Goal: Task Accomplishment & Management: Complete application form

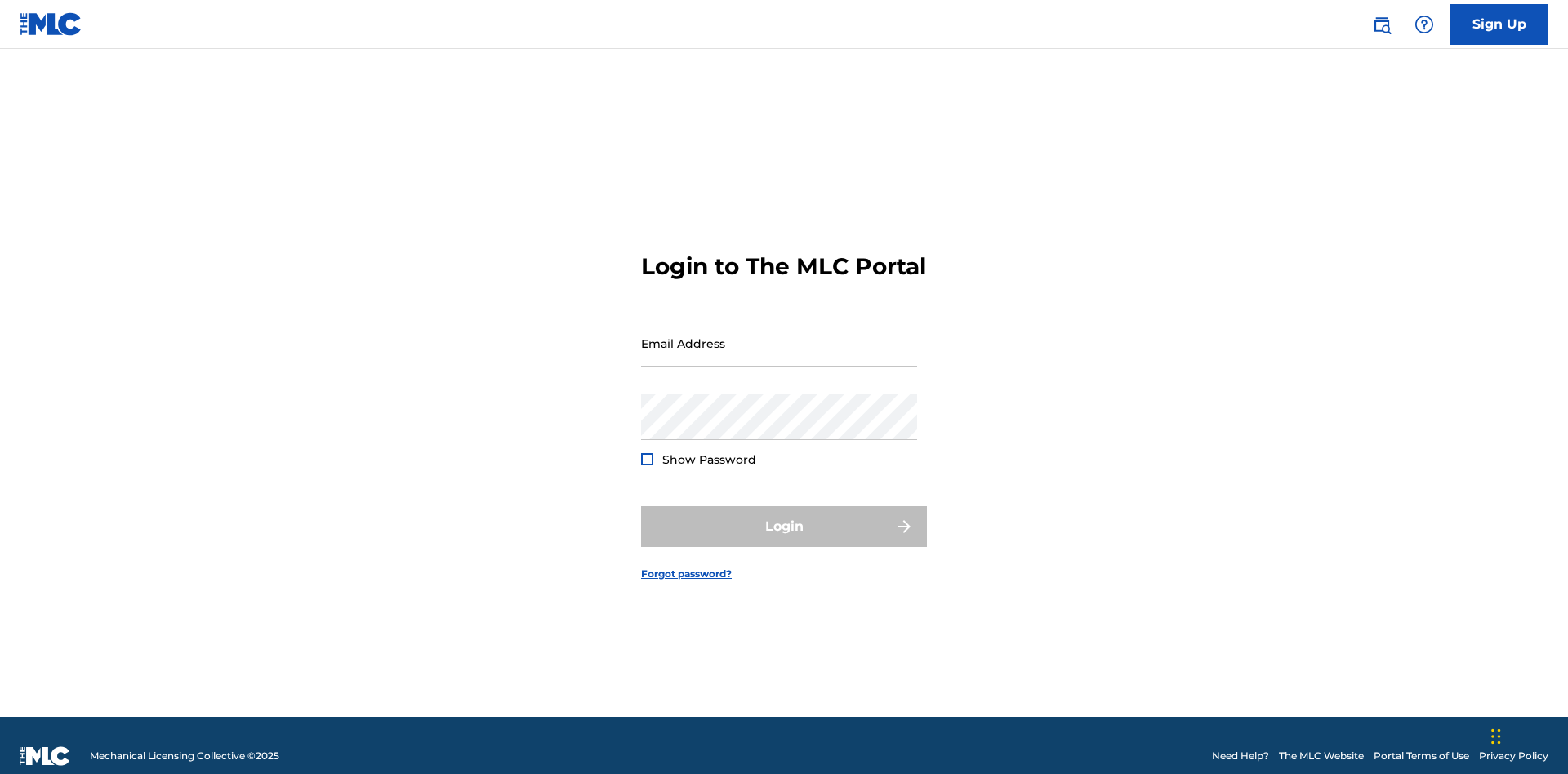
scroll to position [21, 0]
click at [779, 336] on input "Email Address" at bounding box center [779, 342] width 276 height 46
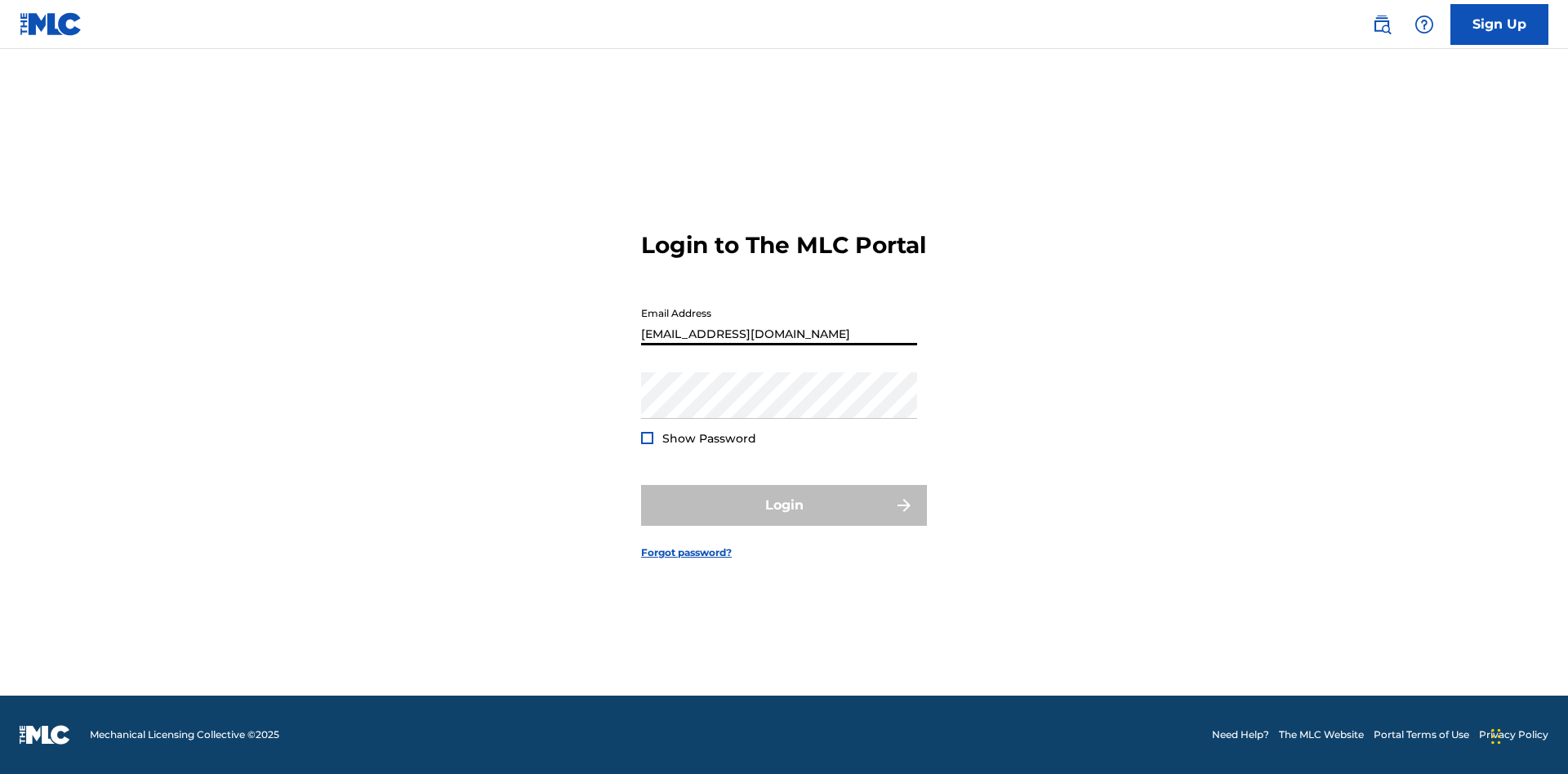
type input "Duke.McTesterson@gmail.com"
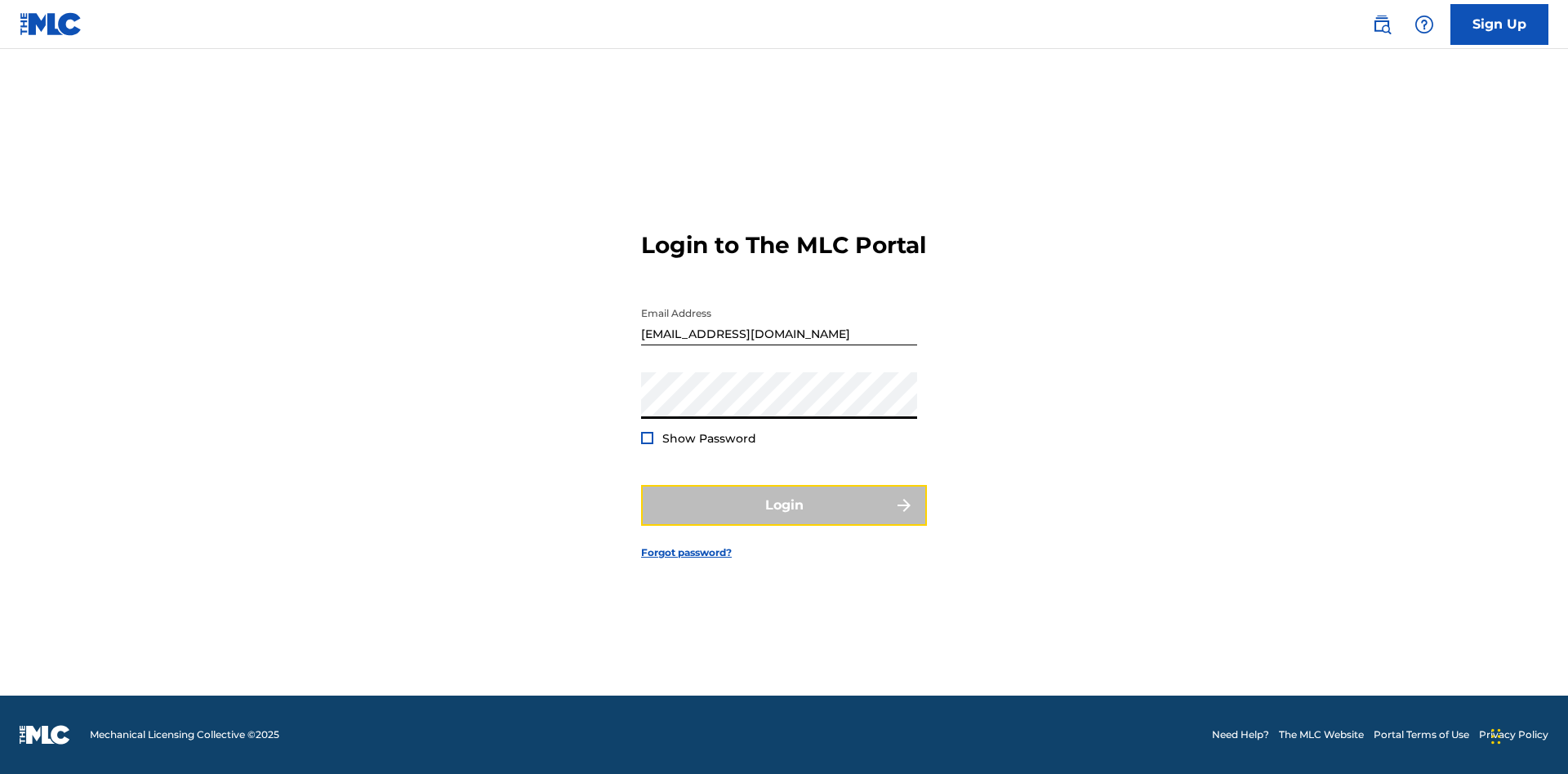
click at [784, 519] on button "Login" at bounding box center [784, 505] width 286 height 41
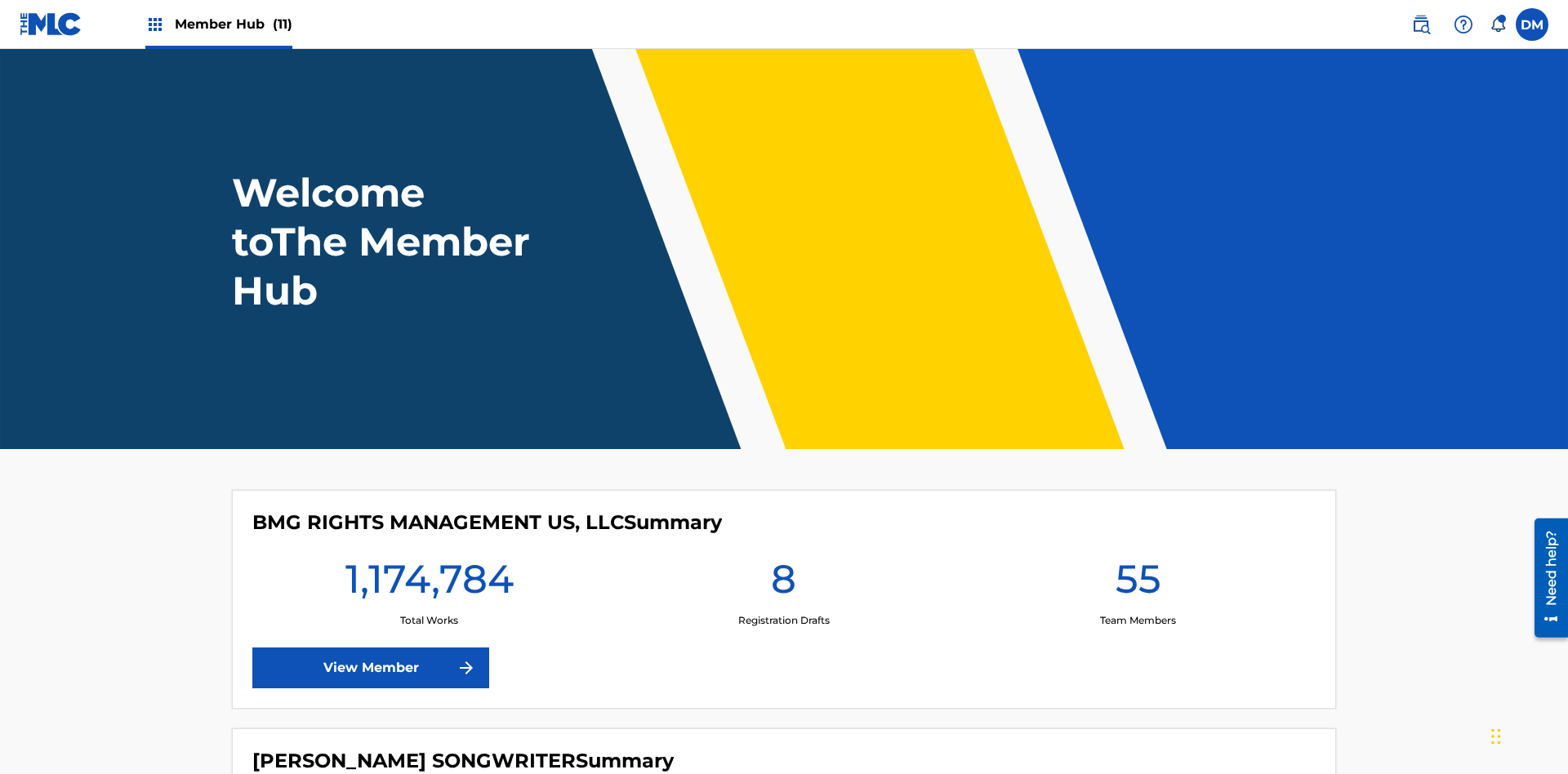
click at [233, 24] on span "Member Hub (11)" at bounding box center [234, 24] width 118 height 19
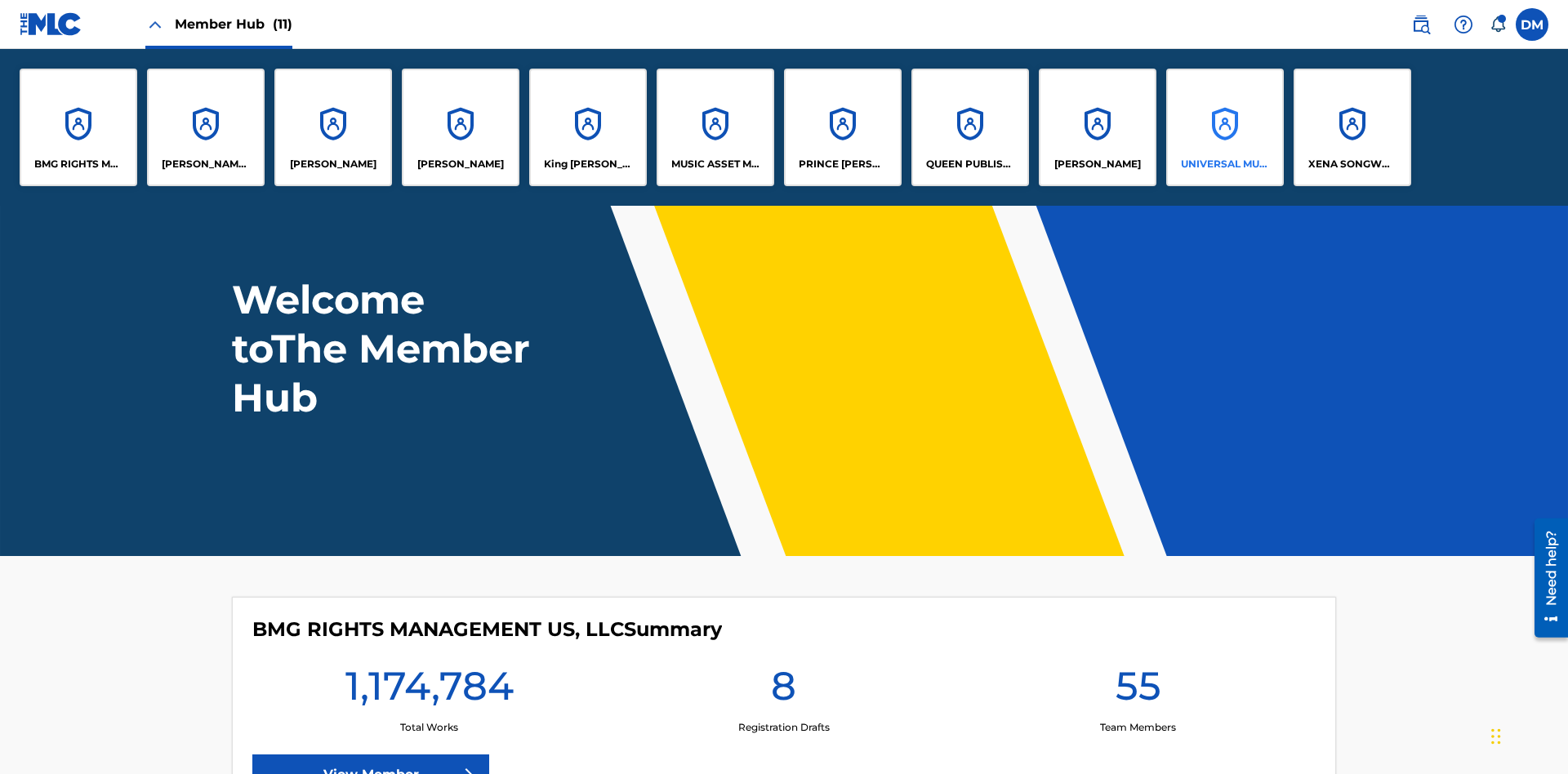
click at [1225, 164] on p "UNIVERSAL MUSIC PUB GROUP" at bounding box center [1225, 163] width 89 height 14
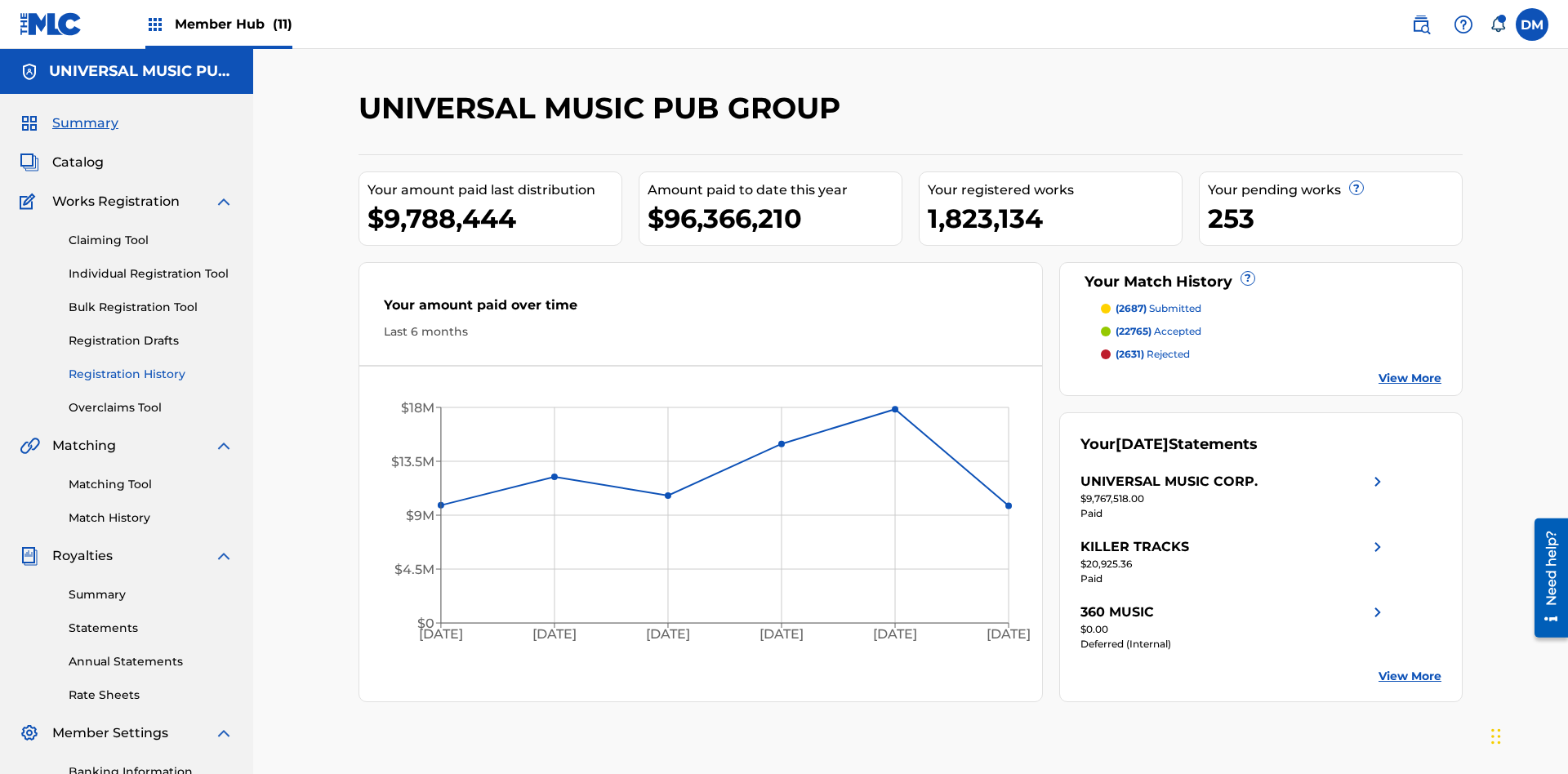
click at [151, 366] on link "Registration History" at bounding box center [151, 374] width 165 height 17
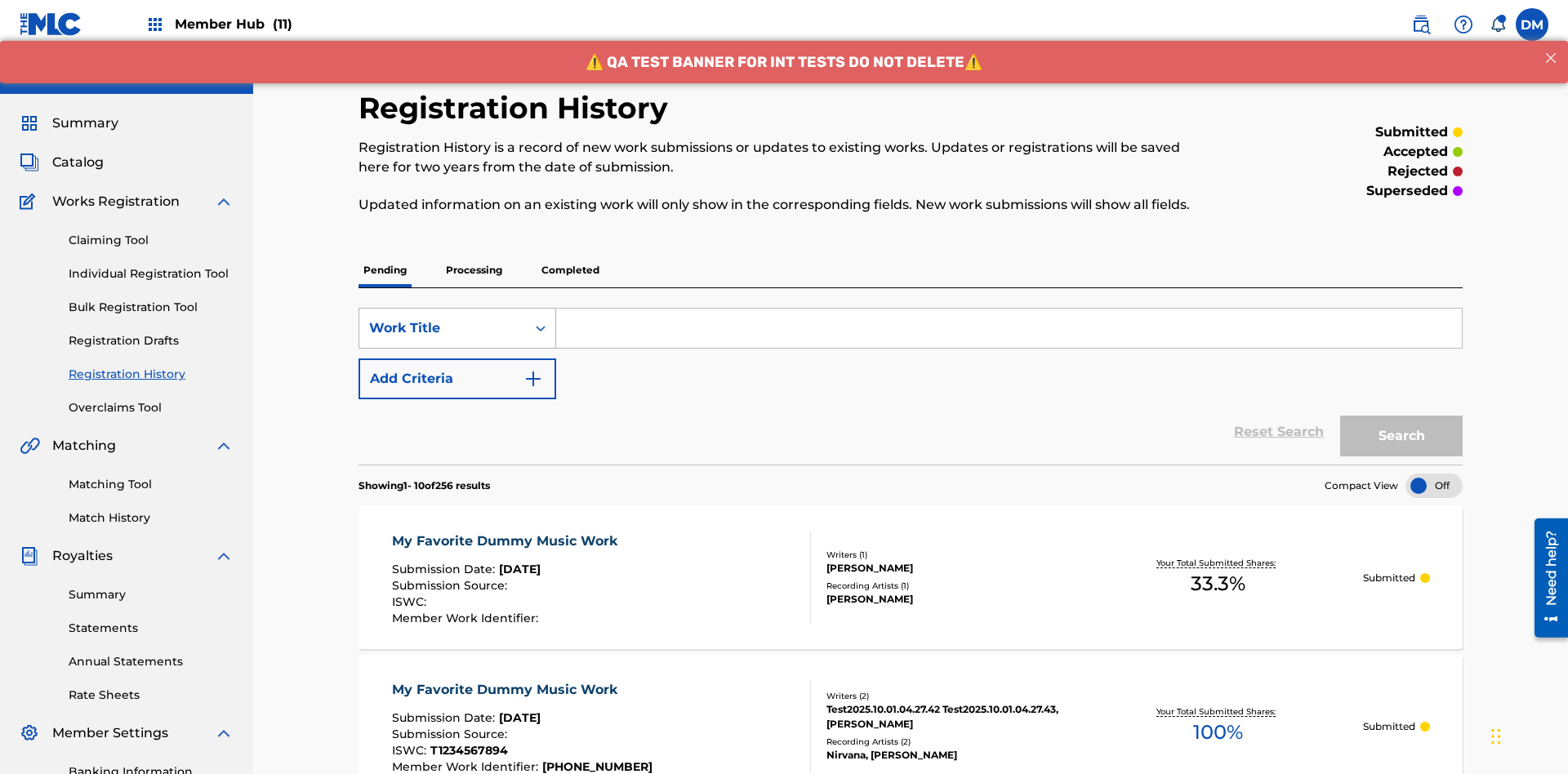
click at [443, 318] on div "Work Title" at bounding box center [443, 327] width 147 height 19
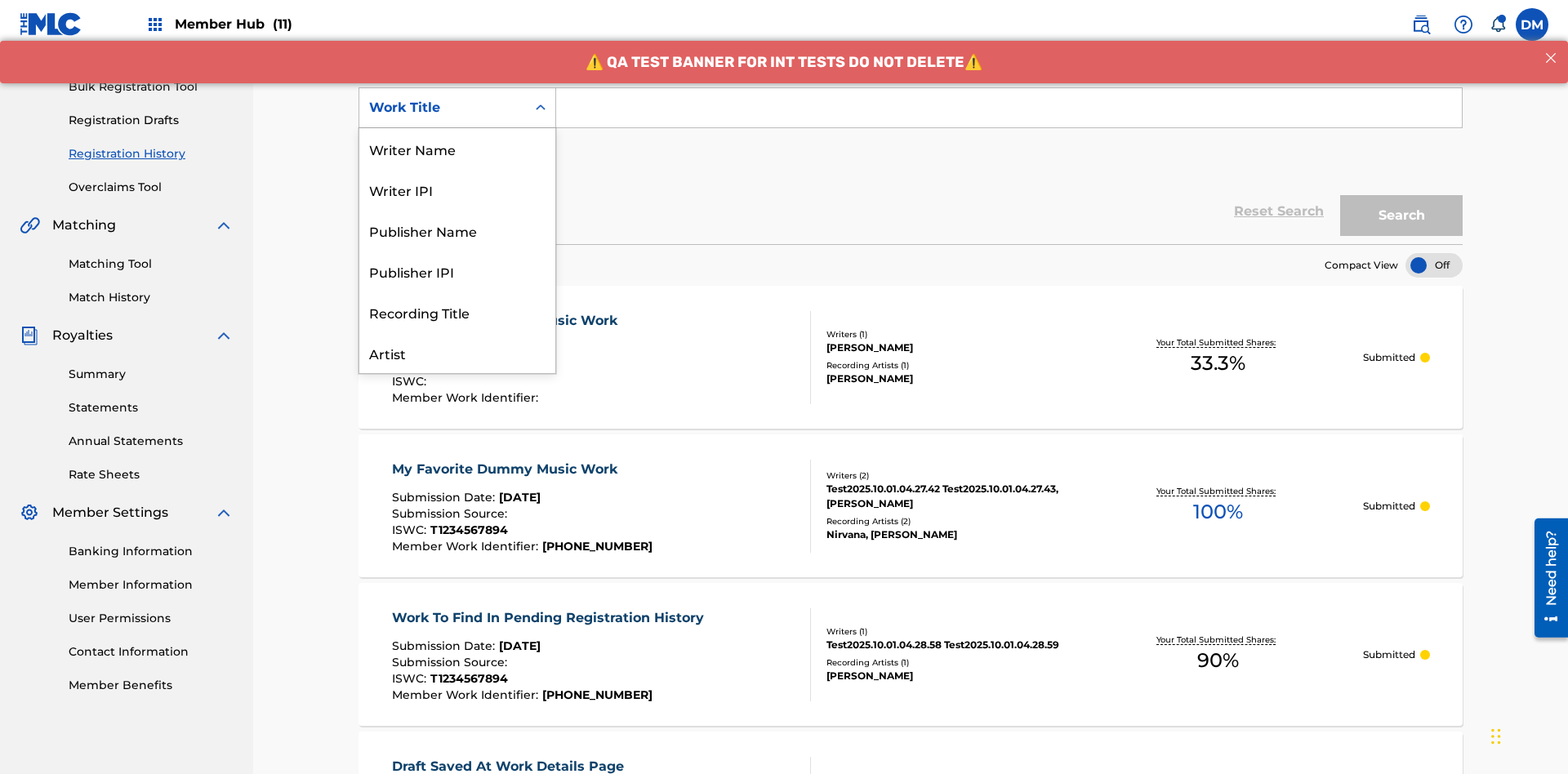
scroll to position [82, 0]
click at [457, 353] on div "Work Title" at bounding box center [457, 353] width 196 height 41
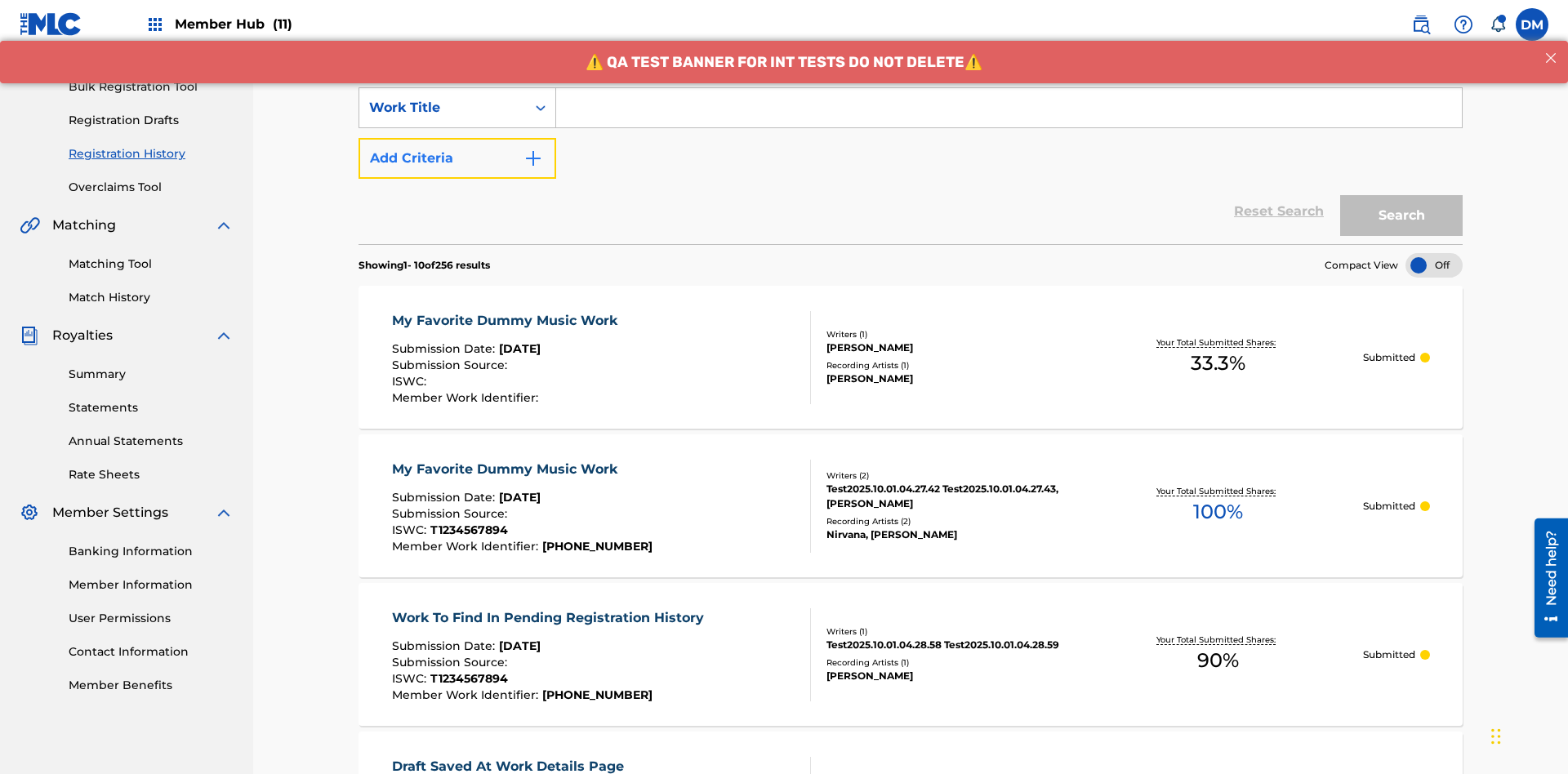
click at [457, 138] on button "Add Criteria" at bounding box center [457, 158] width 198 height 41
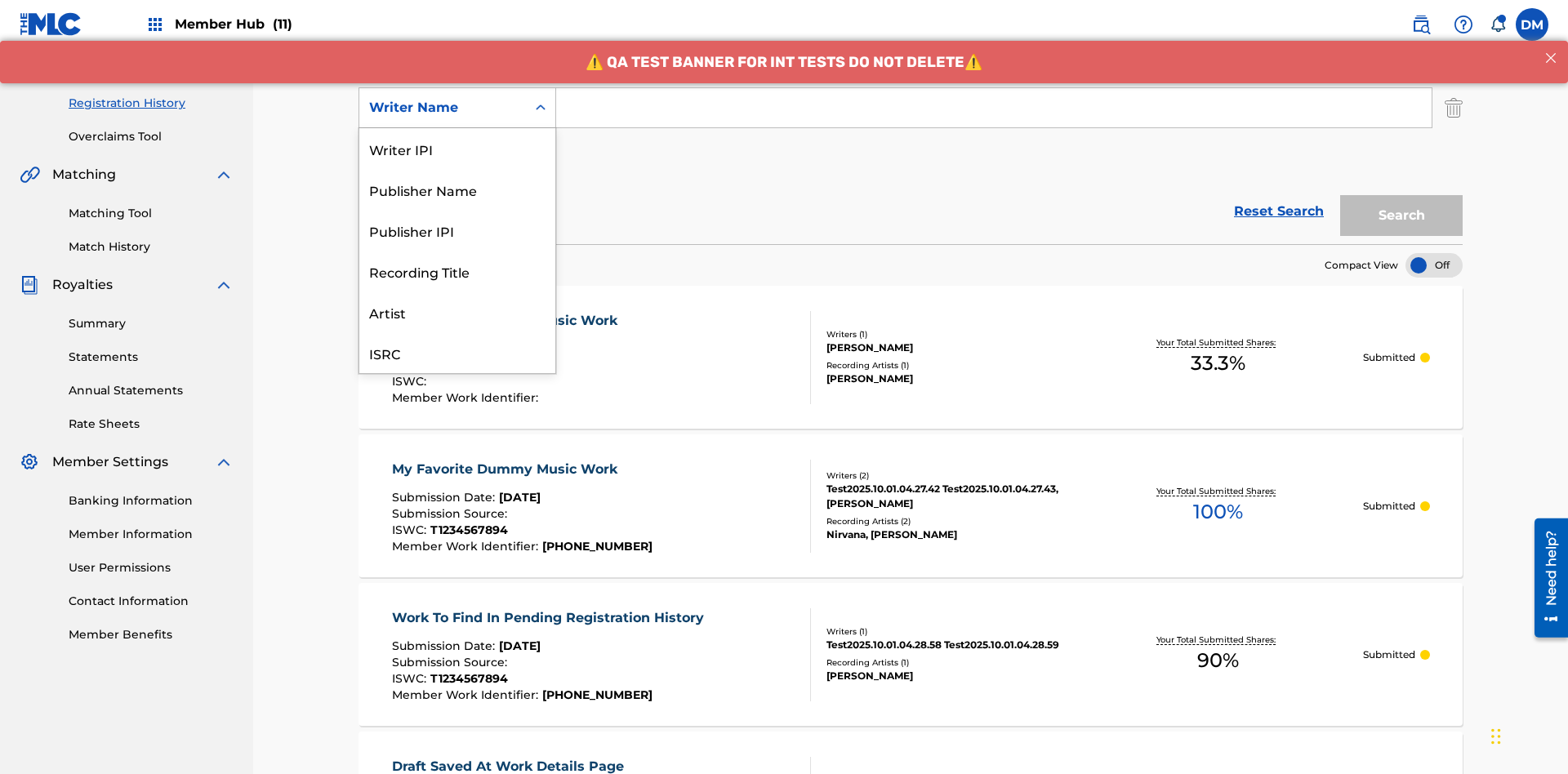
scroll to position [41, 0]
click at [457, 231] on div "Recording Title" at bounding box center [457, 230] width 196 height 41
click at [457, 138] on button "Add Criteria" at bounding box center [457, 158] width 198 height 41
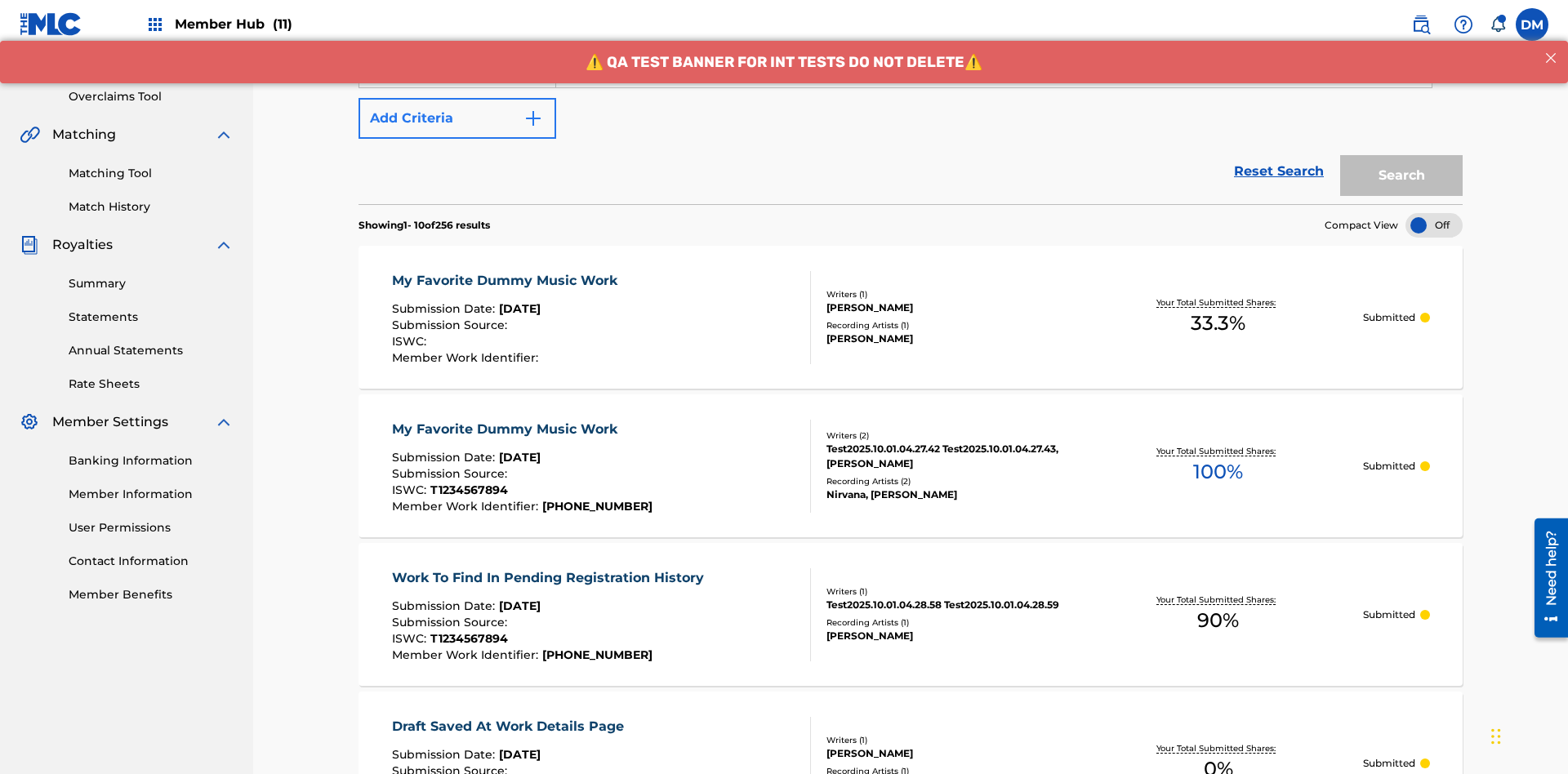
scroll to position [321, 0]
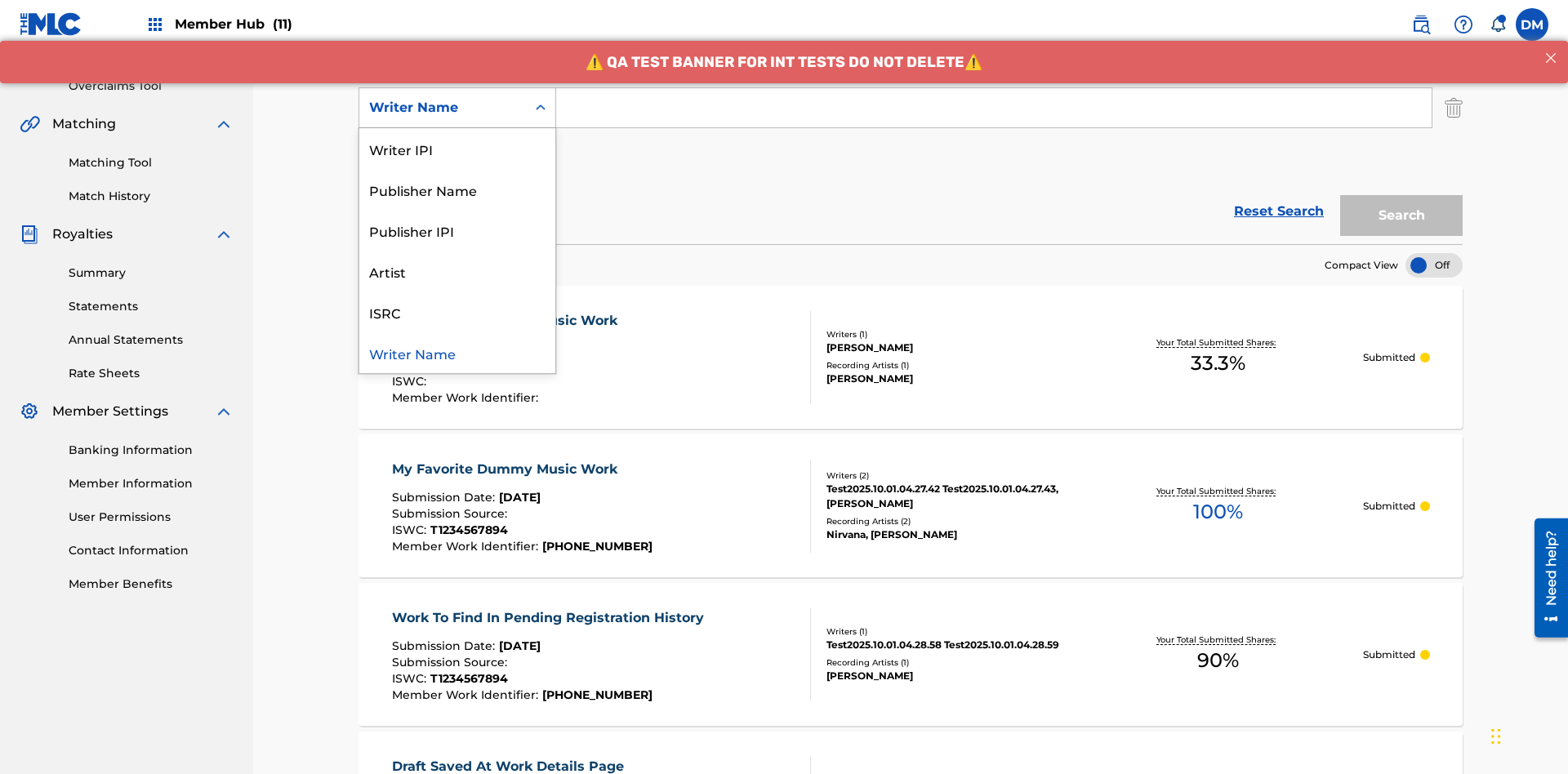
click at [457, 312] on div "ISRC" at bounding box center [457, 311] width 196 height 41
click at [457, 138] on button "Add Criteria" at bounding box center [457, 158] width 198 height 41
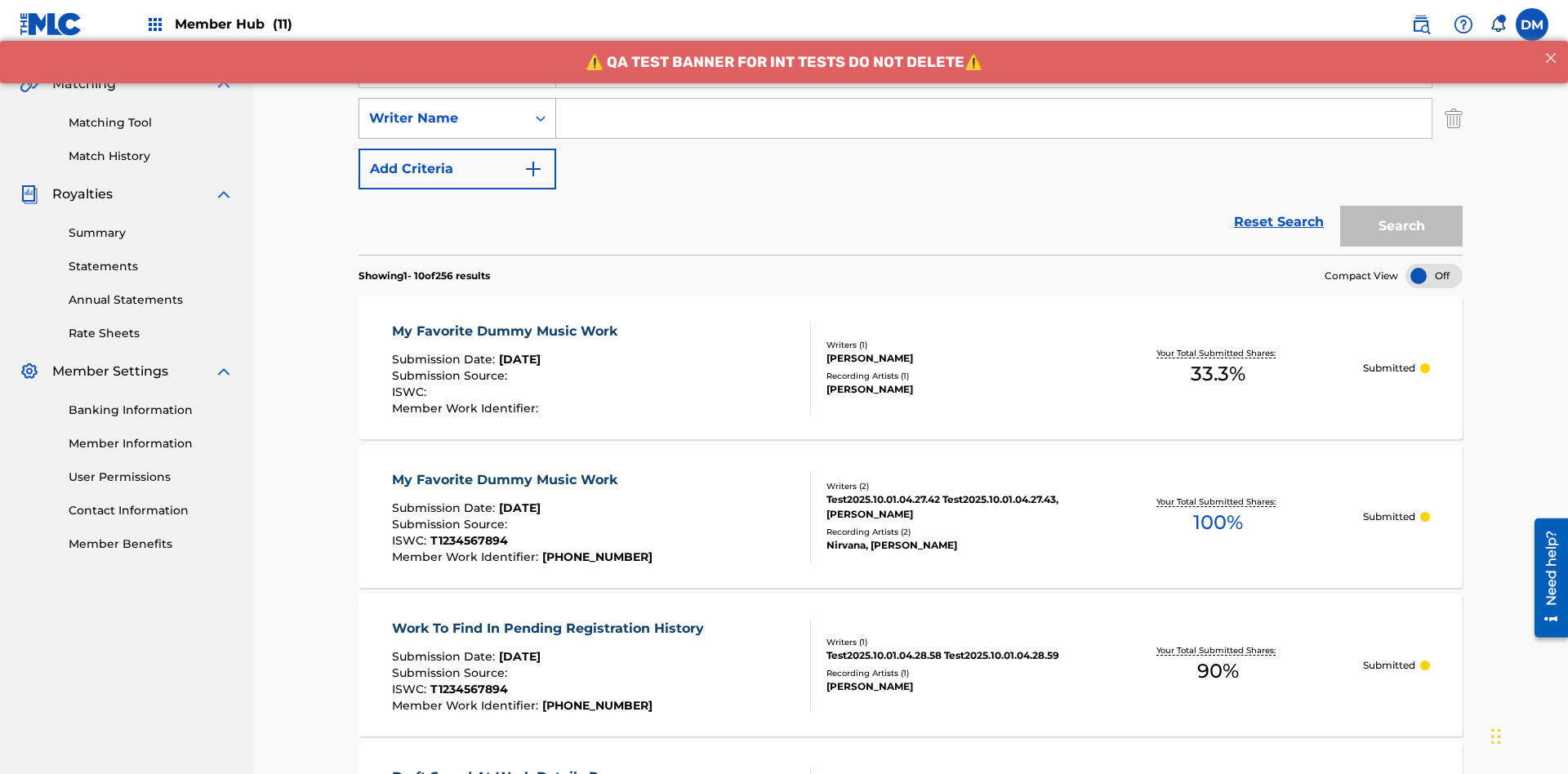
click at [443, 109] on div "Writer Name" at bounding box center [443, 118] width 147 height 19
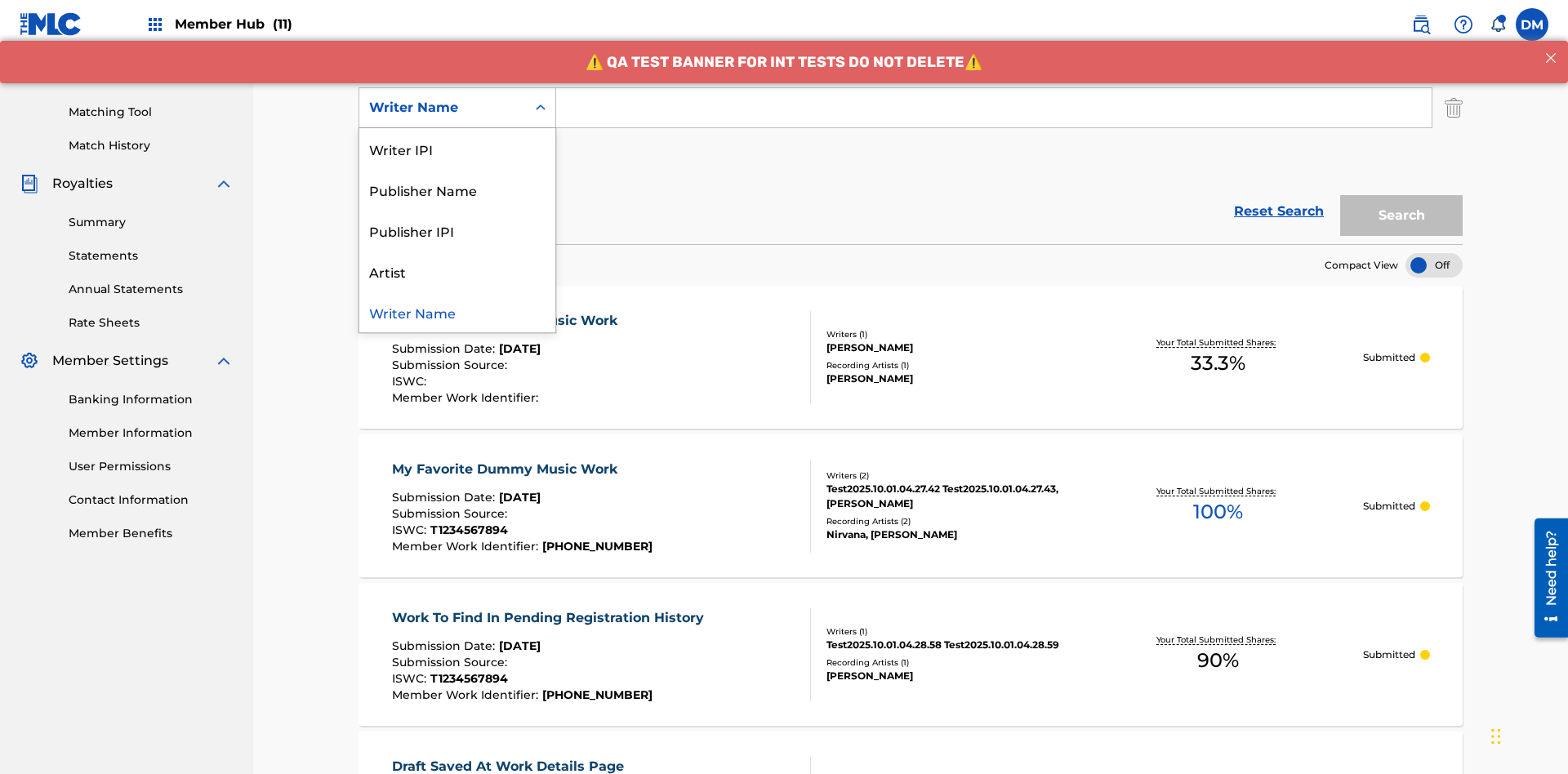
click at [457, 312] on div "Writer Name" at bounding box center [457, 311] width 196 height 41
click at [457, 138] on button "Add Criteria" at bounding box center [457, 158] width 198 height 41
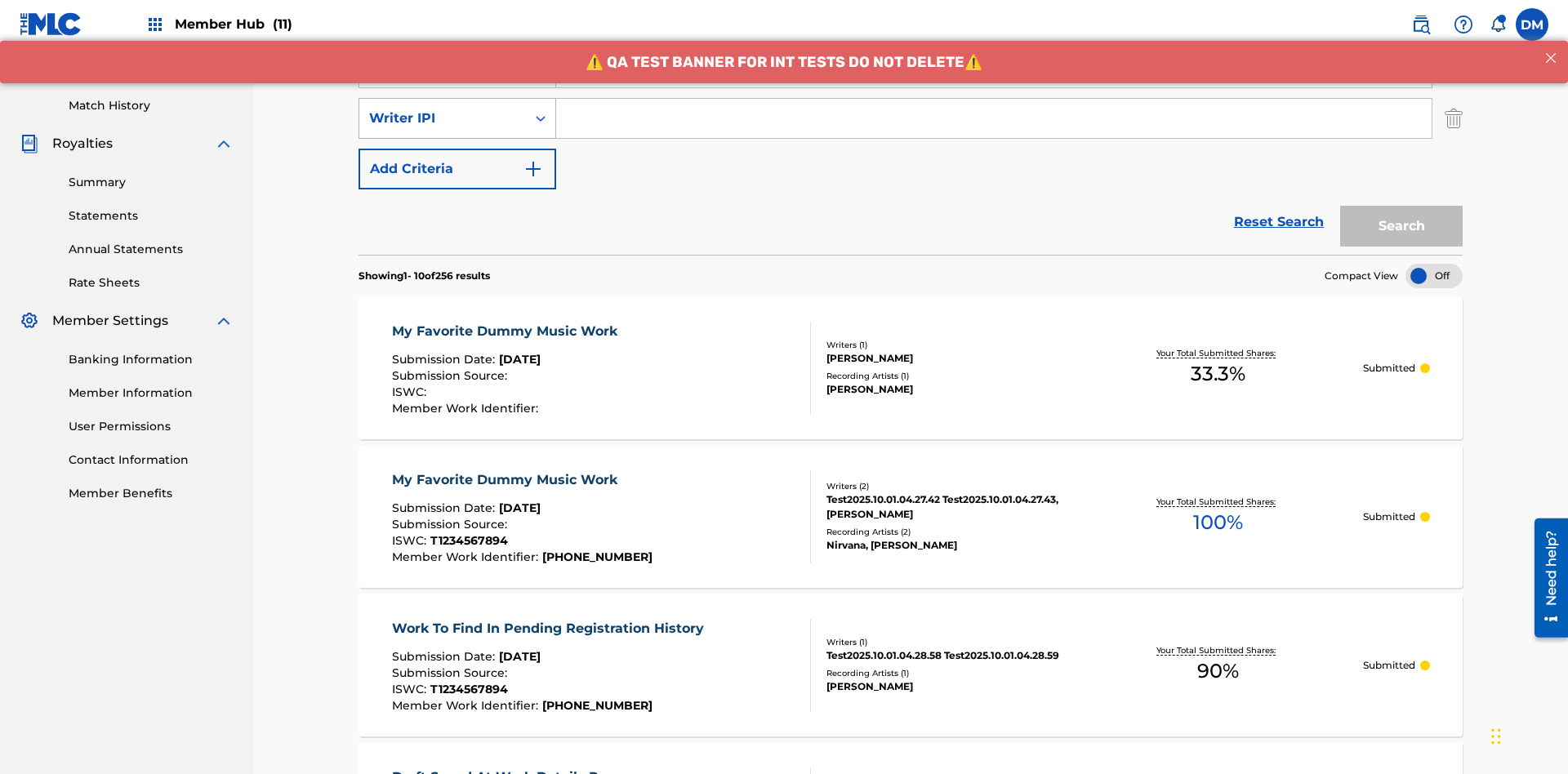
click at [443, 109] on div "Writer IPI" at bounding box center [443, 118] width 147 height 19
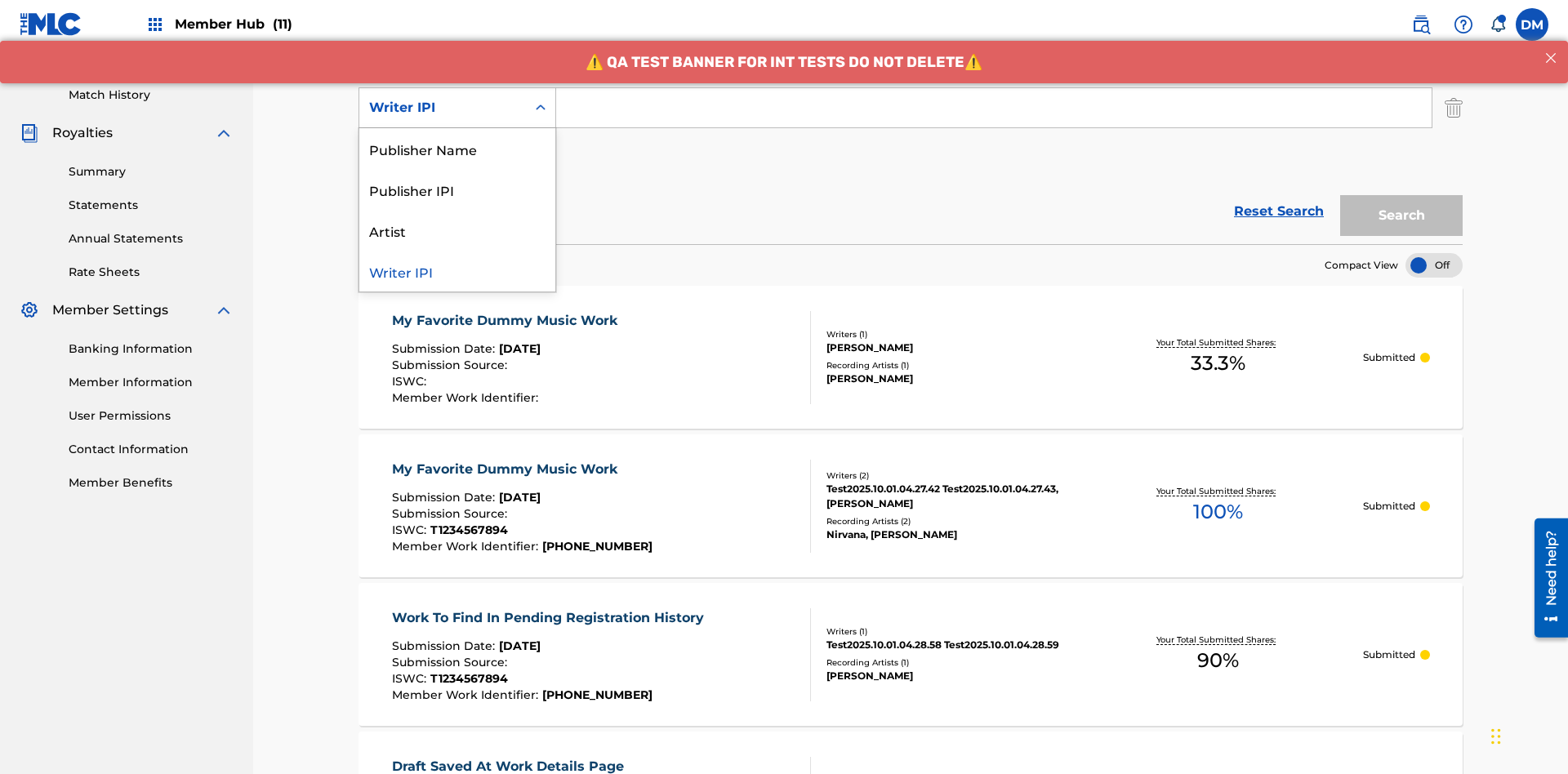
click at [457, 149] on div "Publisher Name" at bounding box center [457, 148] width 196 height 41
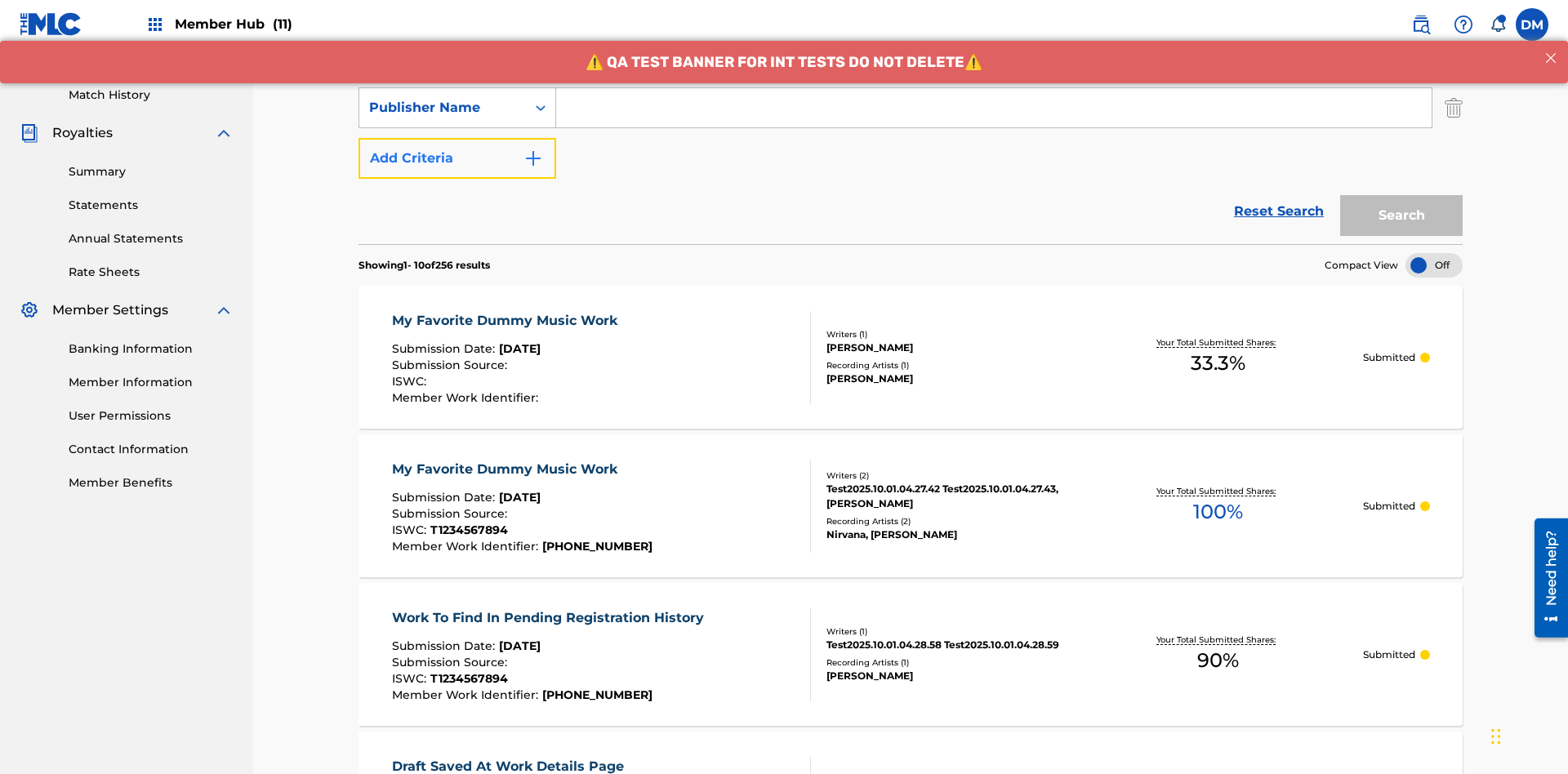
click at [457, 138] on button "Add Criteria" at bounding box center [457, 158] width 198 height 41
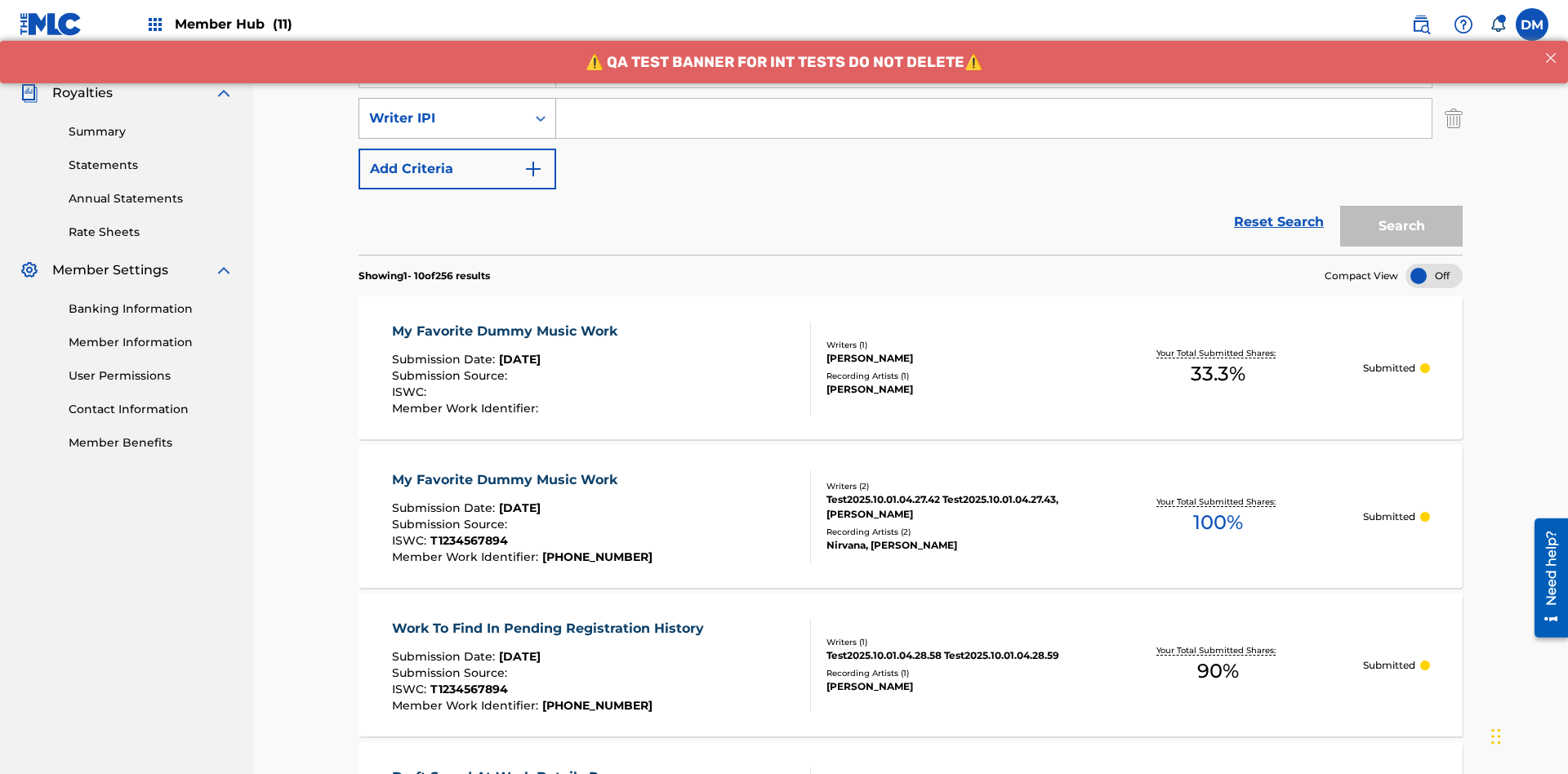
click at [443, 109] on div "Writer IPI" at bounding box center [443, 118] width 147 height 19
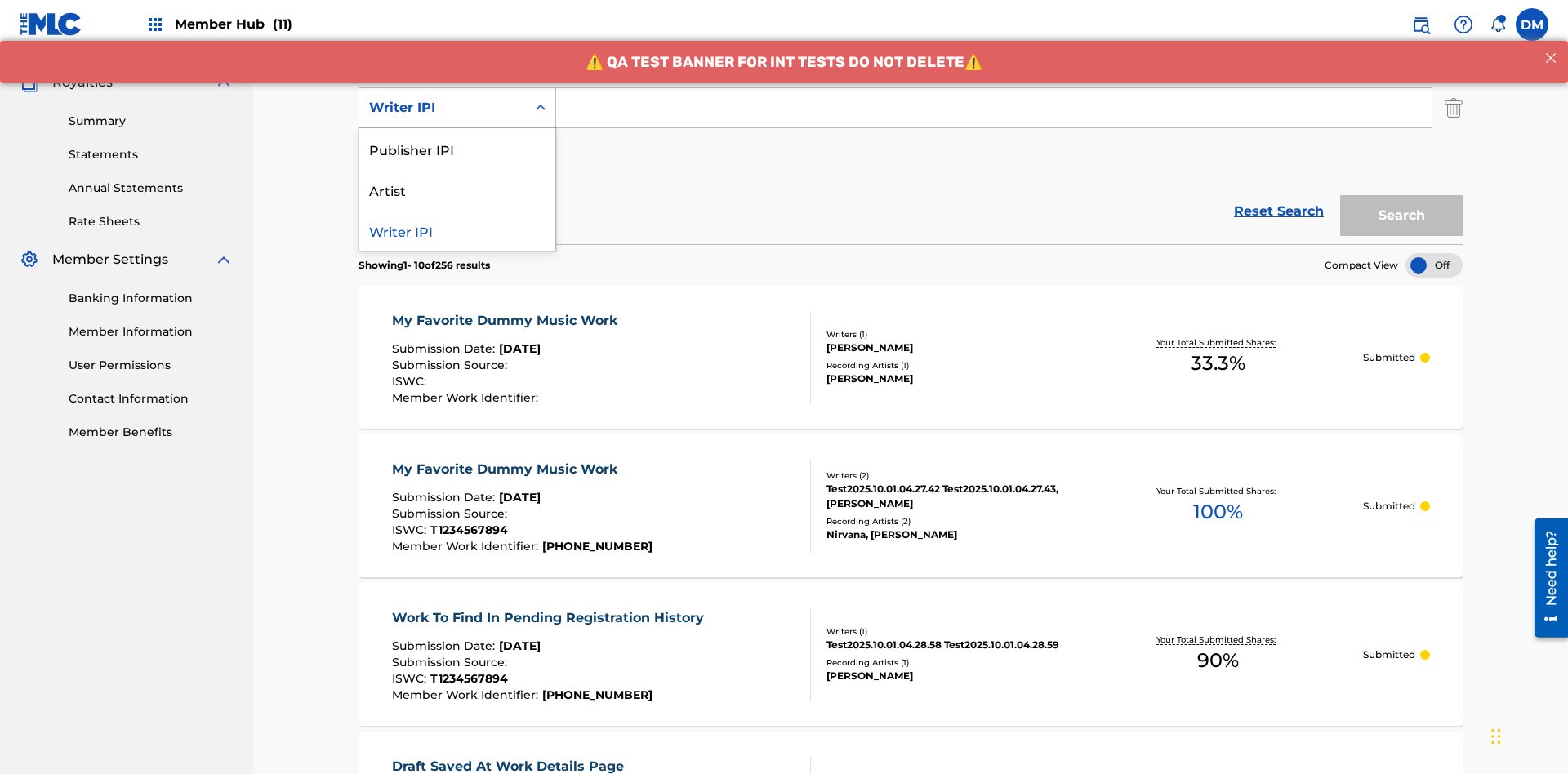
click at [457, 149] on div "Publisher IPI" at bounding box center [457, 148] width 196 height 41
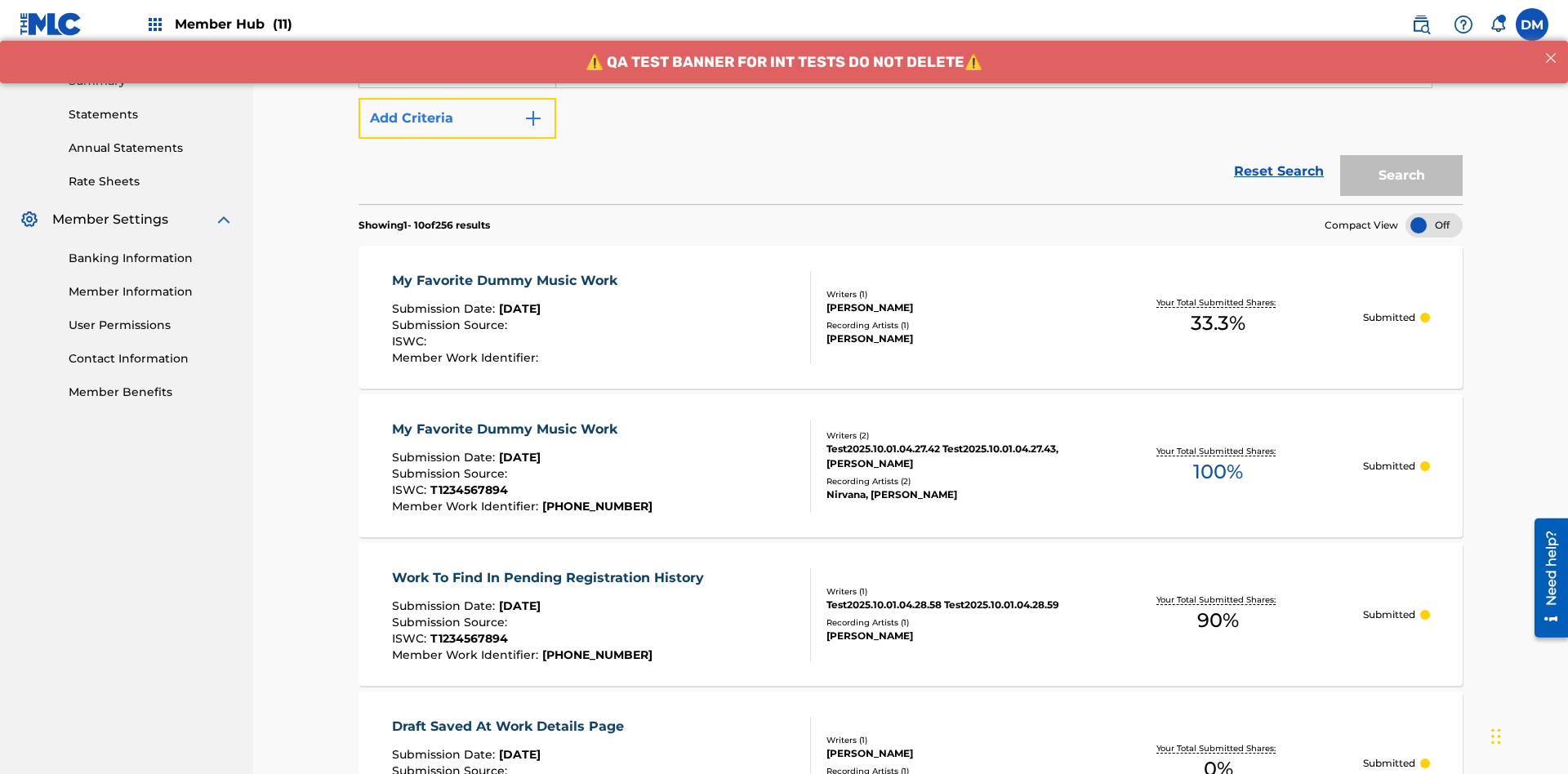
click at [457, 119] on button "Add Criteria" at bounding box center [457, 118] width 198 height 41
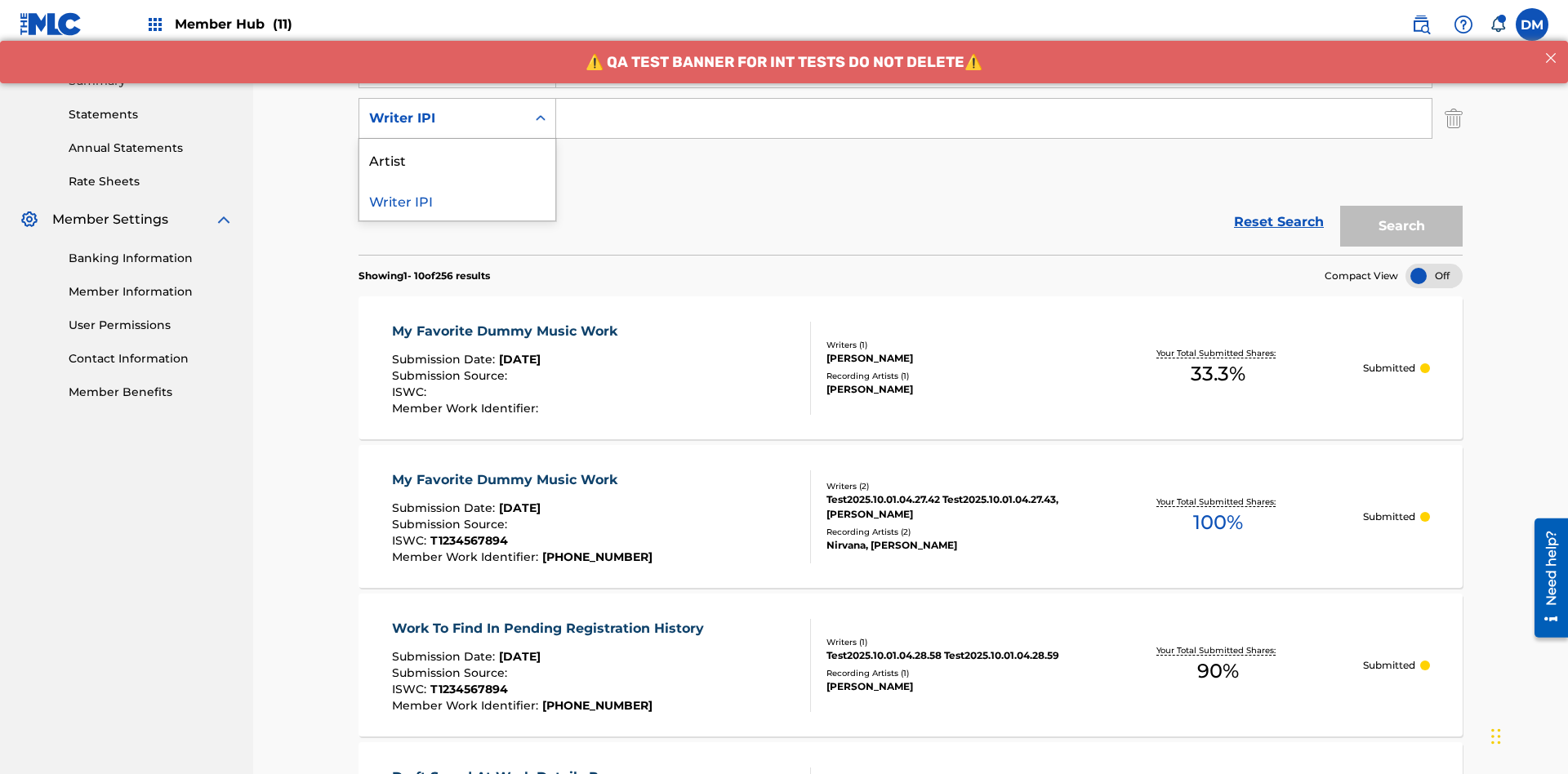
scroll to position [524, 0]
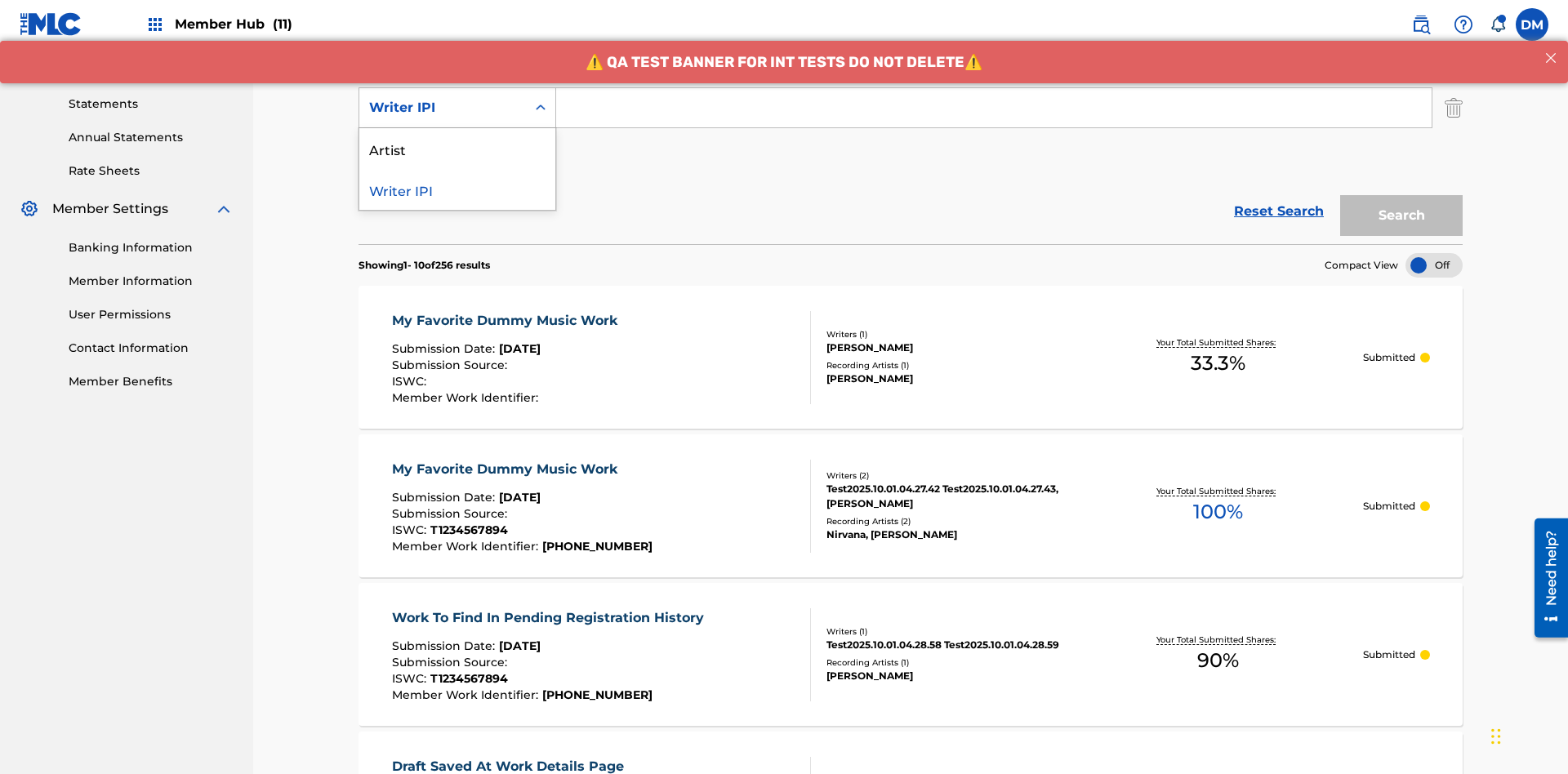
click at [457, 149] on div "Artist" at bounding box center [457, 148] width 196 height 41
click at [457, 138] on button "Add Criteria" at bounding box center [457, 158] width 198 height 41
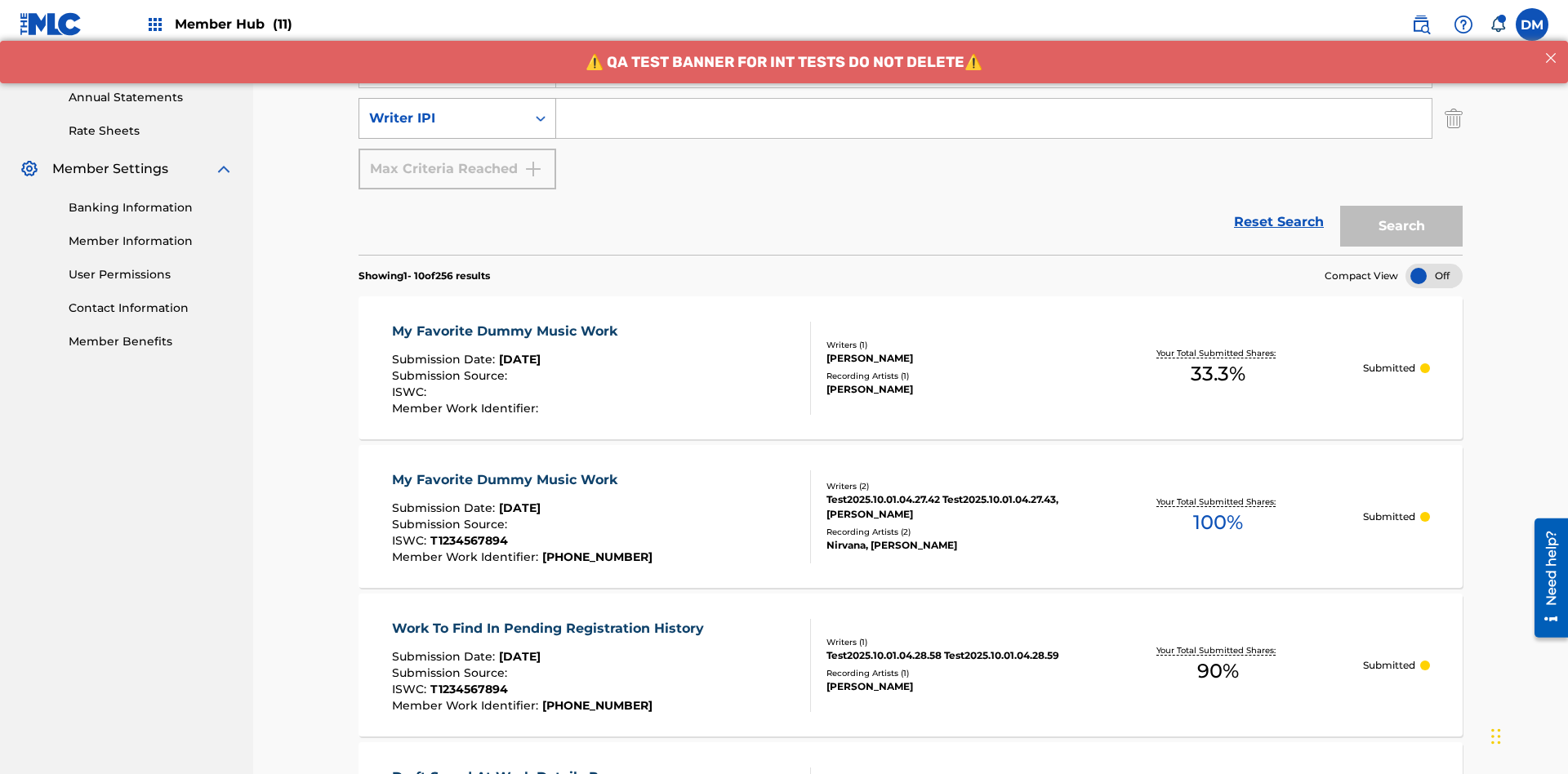
click at [443, 109] on div "Writer IPI" at bounding box center [443, 118] width 147 height 19
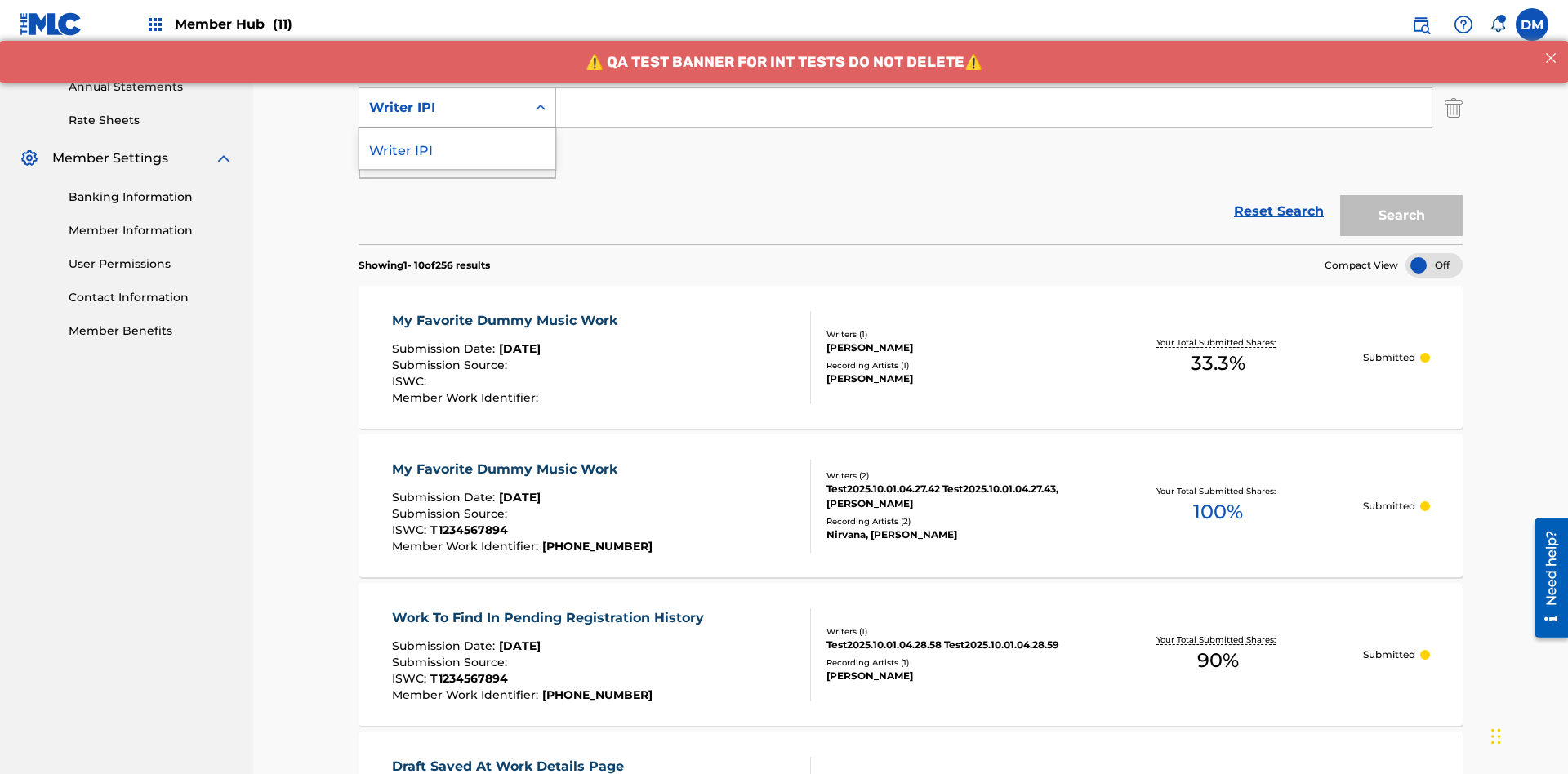
click at [457, 149] on div "Writer IPI" at bounding box center [457, 148] width 196 height 41
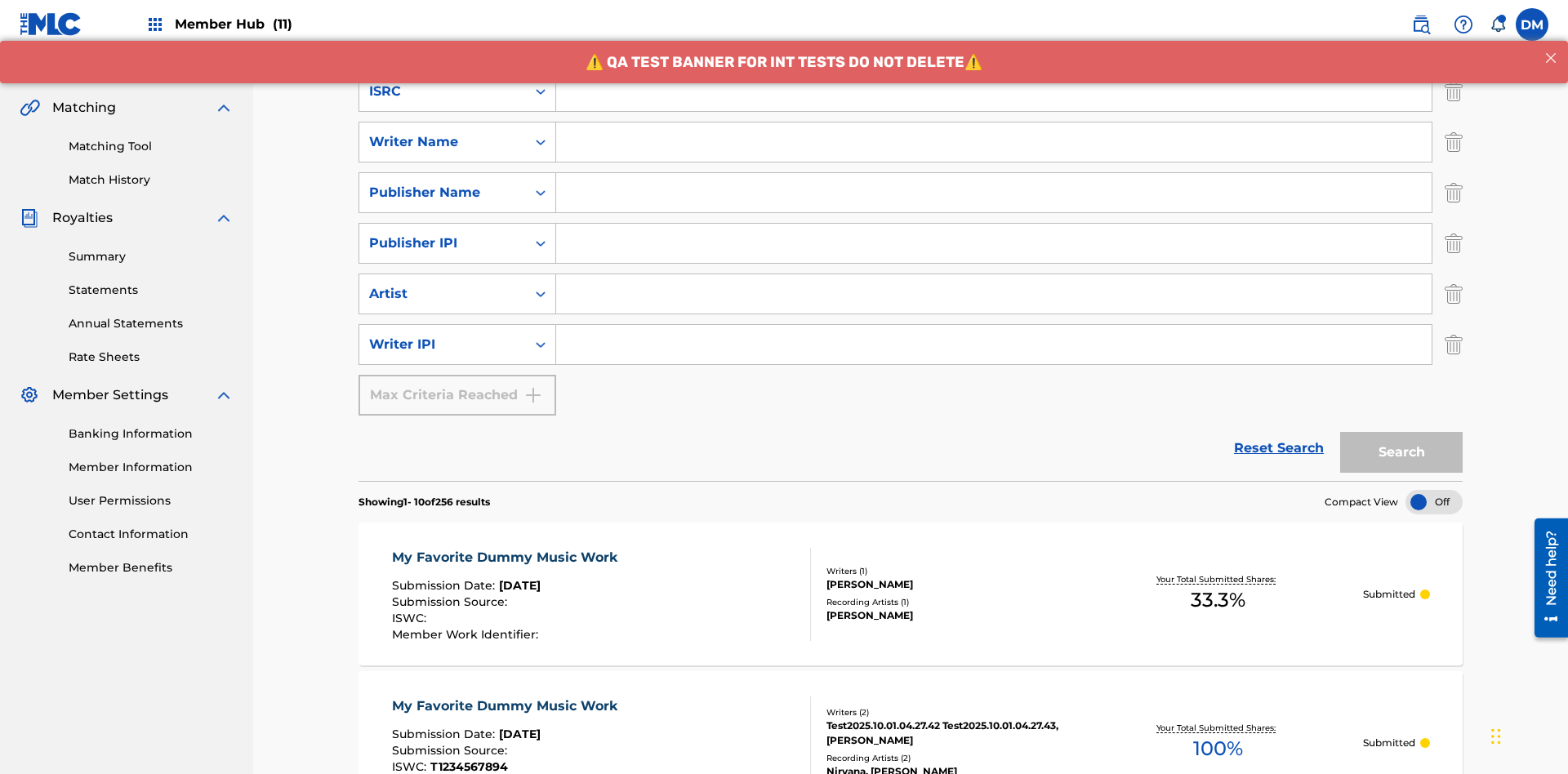
click at [994, 111] on input "Search Form" at bounding box center [994, 91] width 875 height 40
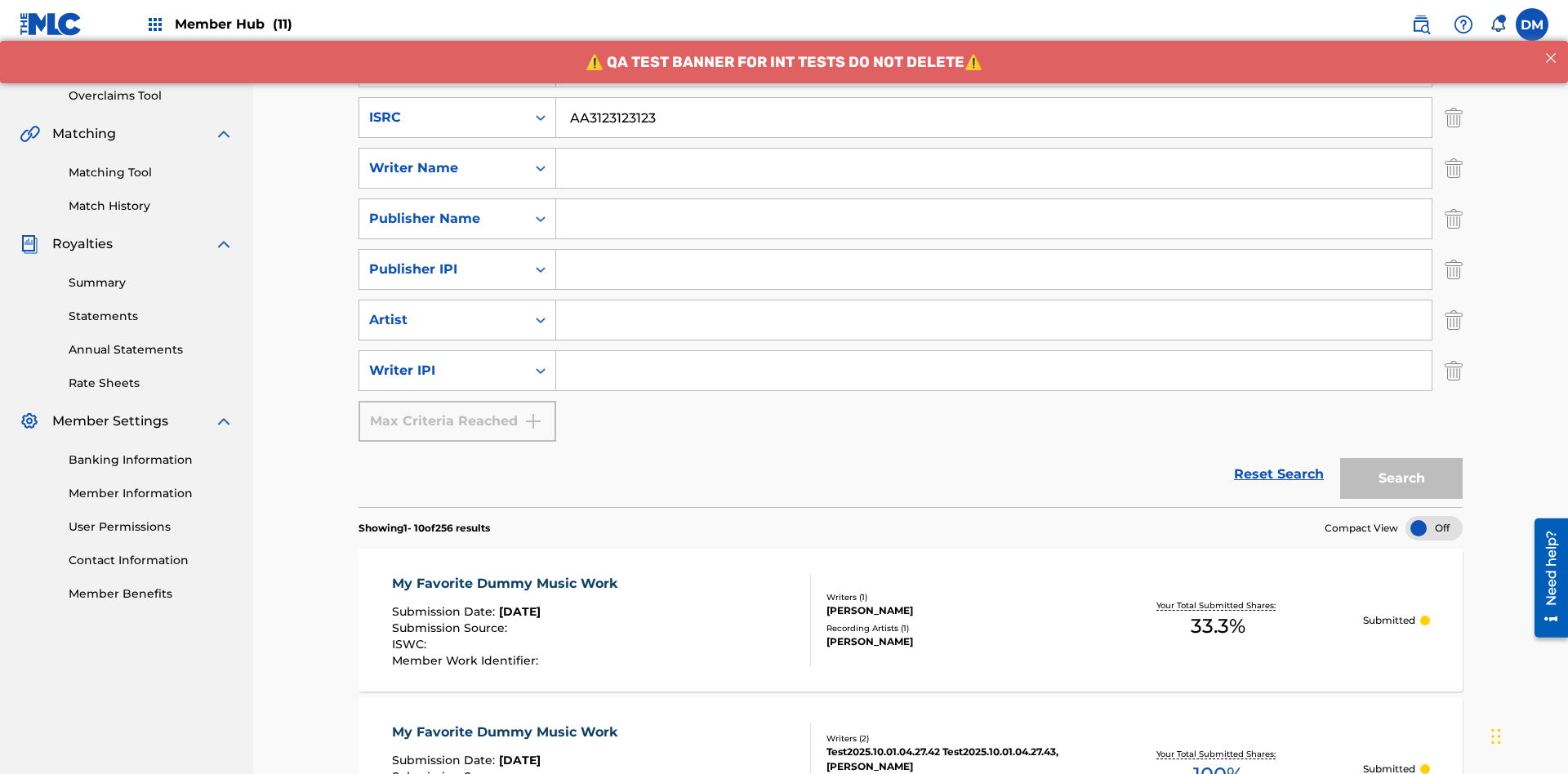
type input "AA3123123123"
click at [1008, 36] on input "Search Form" at bounding box center [1009, 16] width 906 height 40
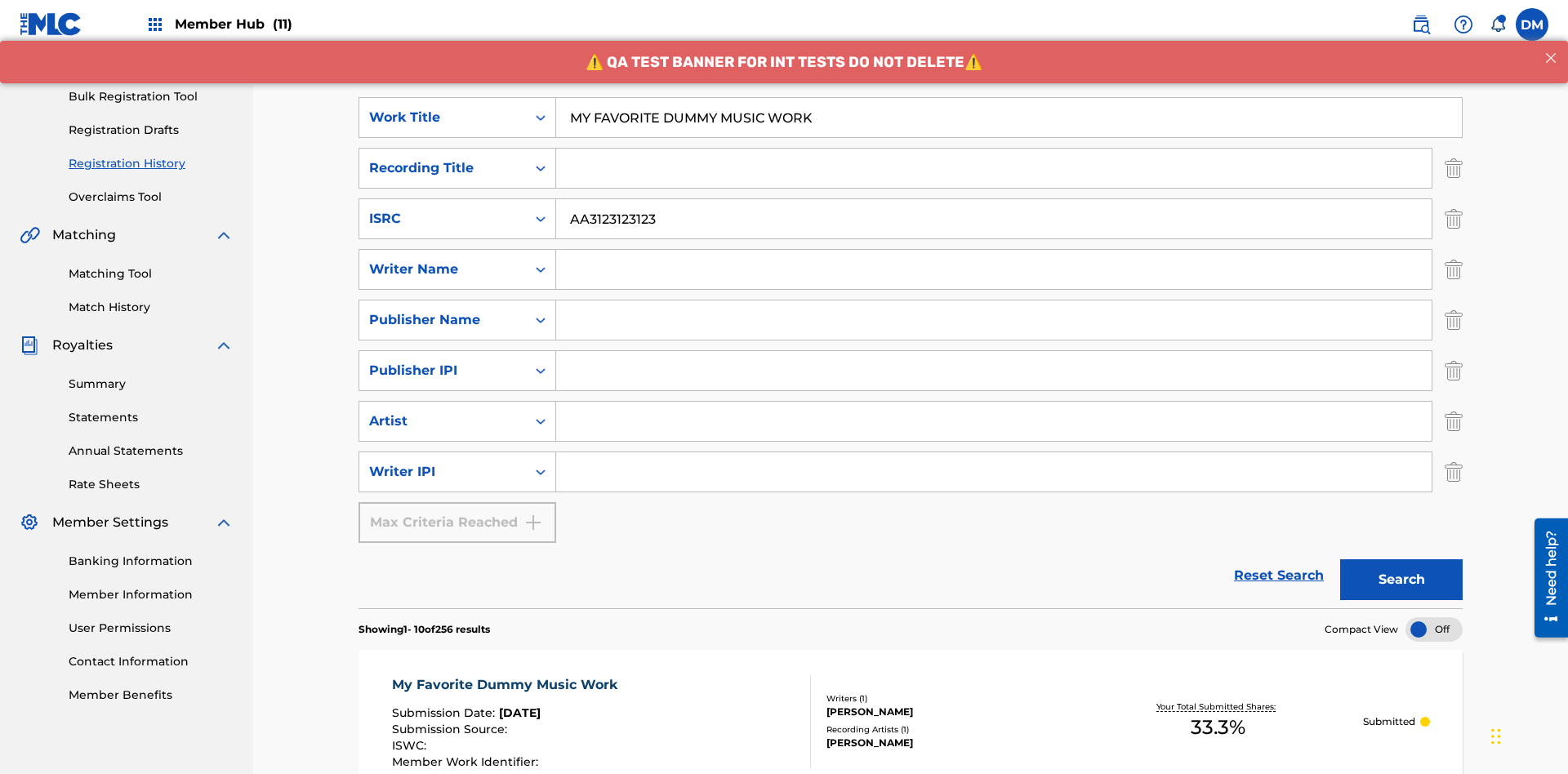
type input "MY FAVORITE DUMMY MUSIC WORK"
click at [994, 250] on input "Search Form" at bounding box center [994, 269] width 875 height 40
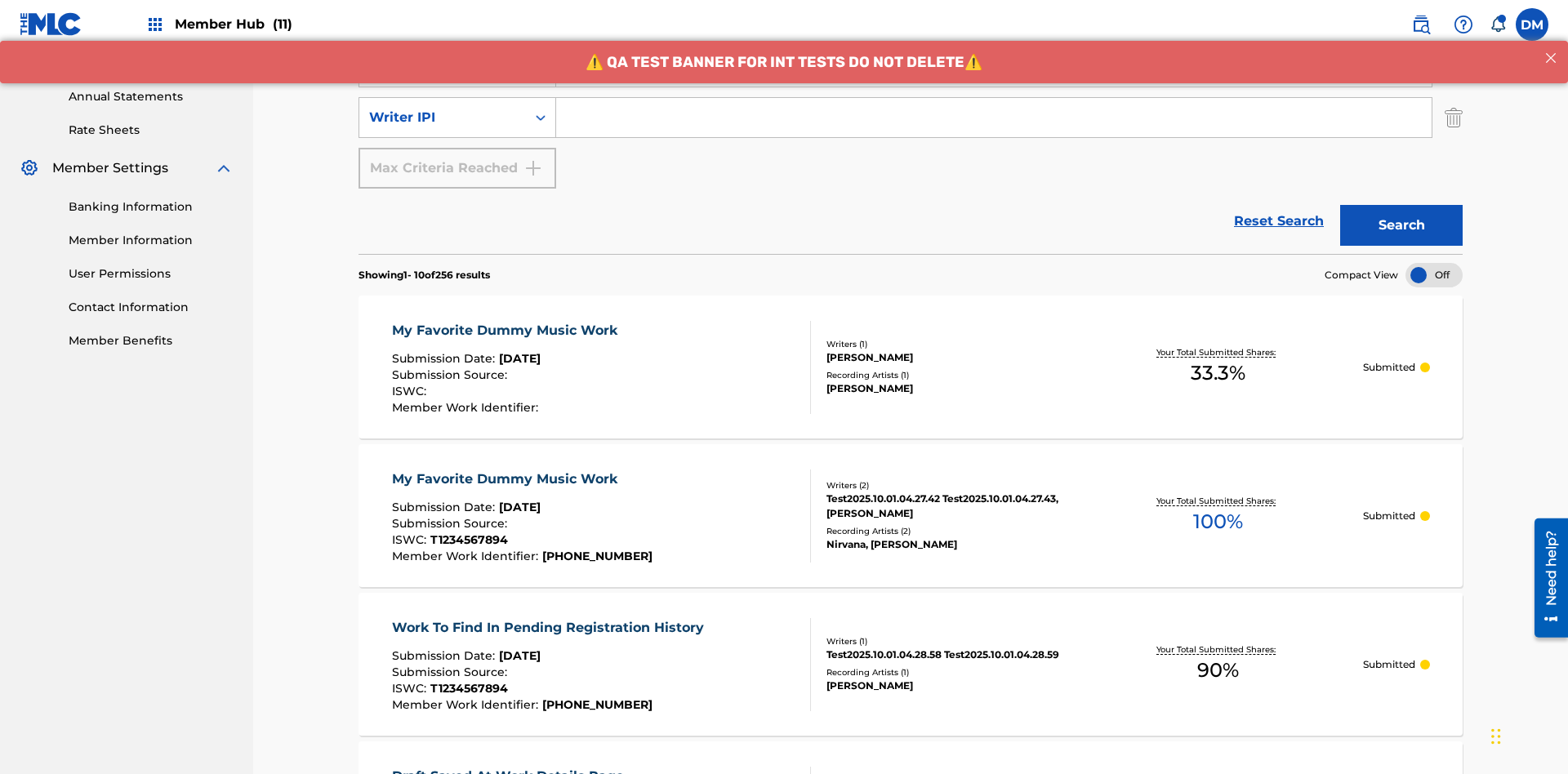
type input "BERKOWITZ"
click at [994, 118] on input "Search Form" at bounding box center [994, 117] width 875 height 40
type input "00741807247"
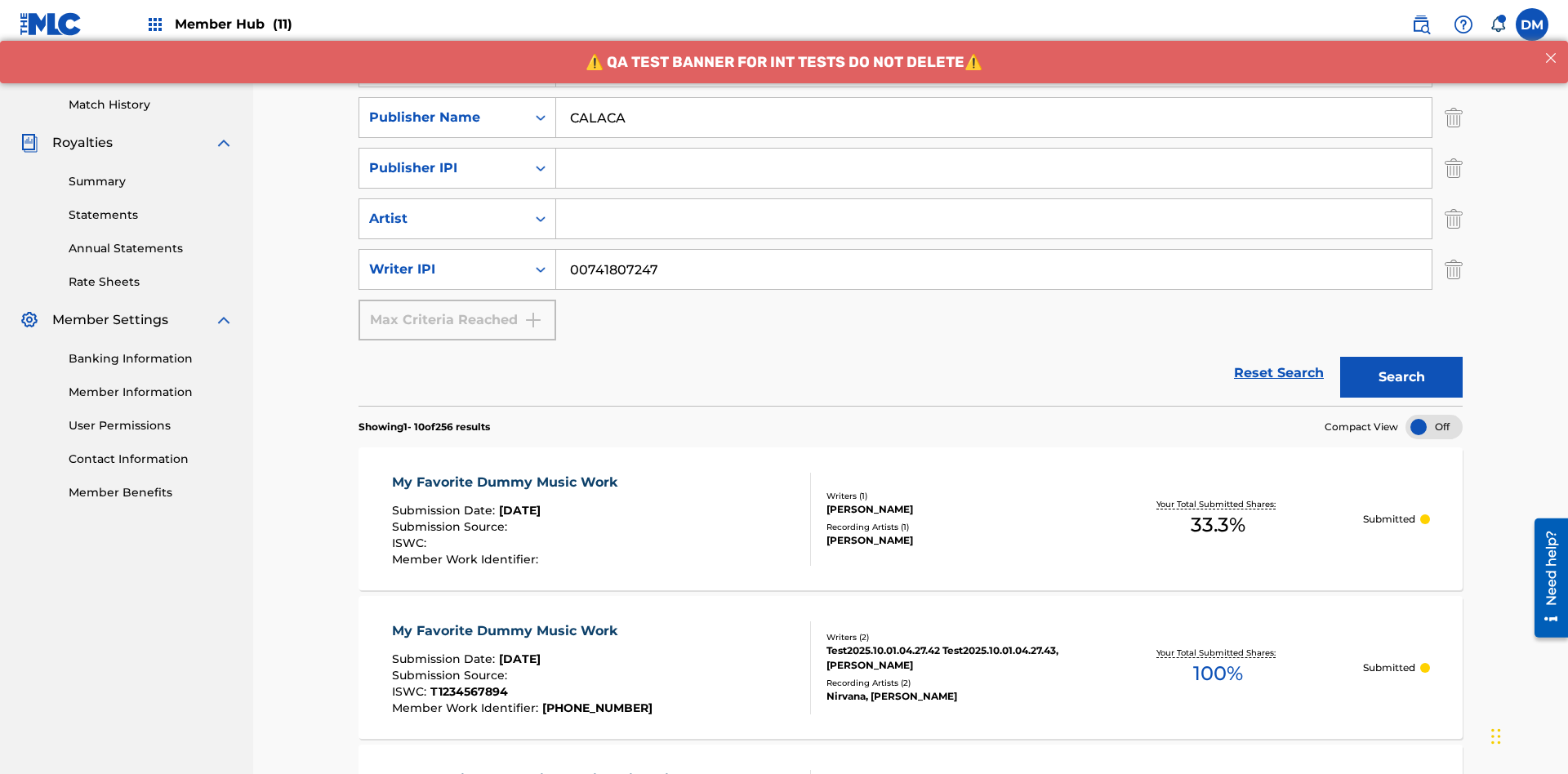
type input "CALACA"
click at [994, 149] on input "Search Form" at bounding box center [994, 168] width 875 height 40
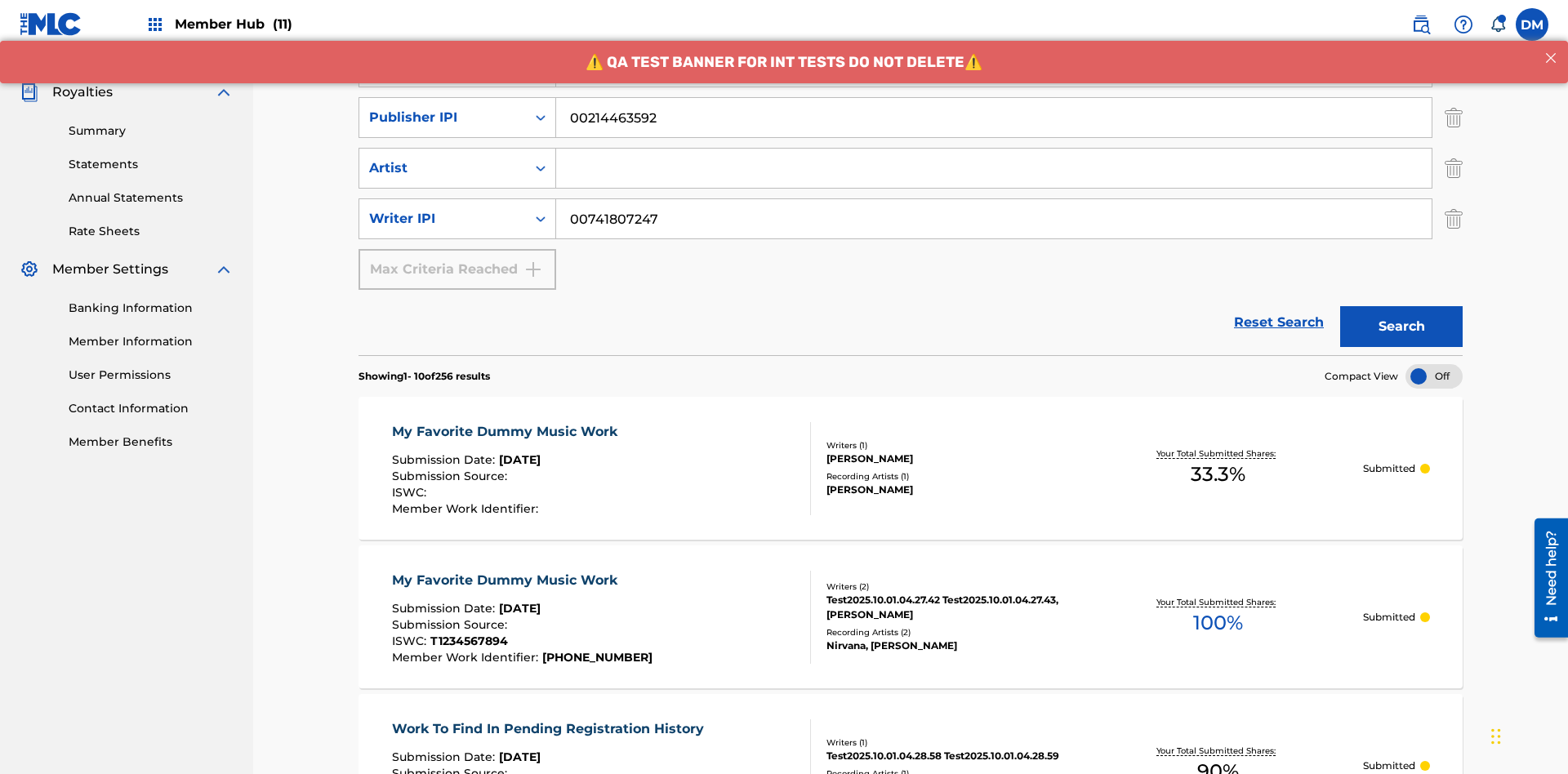
type input "00214463592"
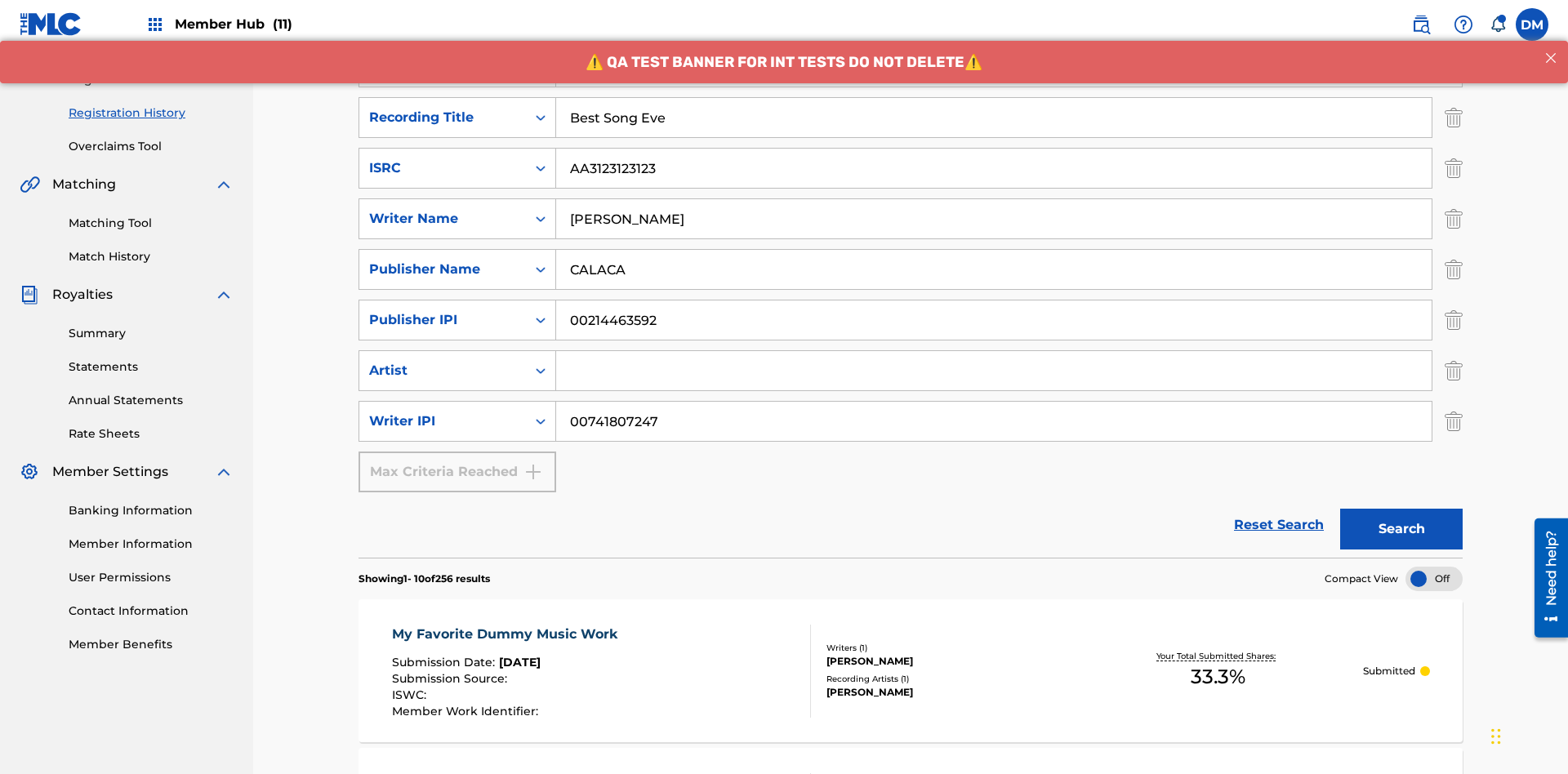
type input "Best Song Ever"
